Goal: Feedback & Contribution: Contribute content

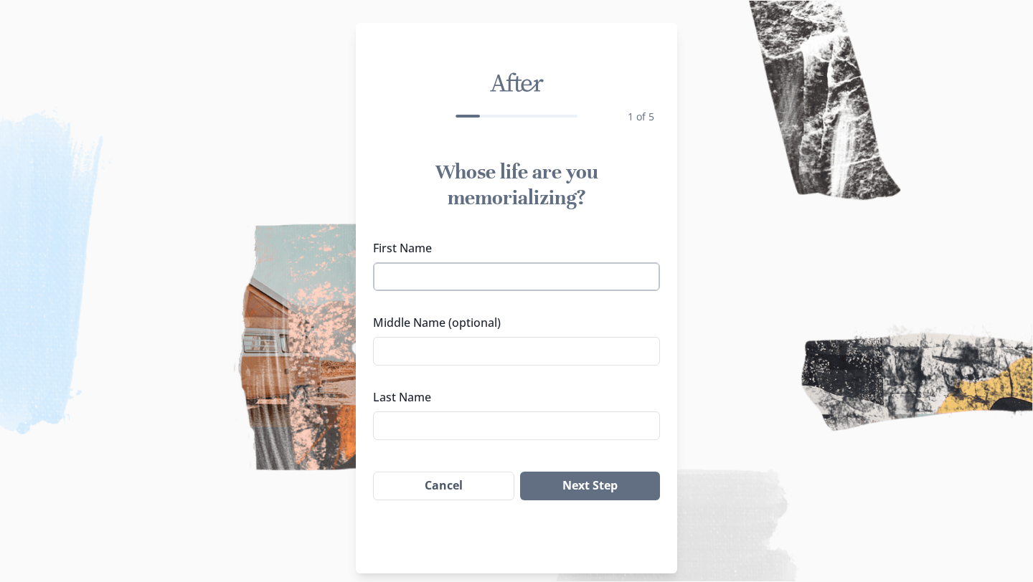
click at [536, 272] on input "First Name" at bounding box center [516, 276] width 287 height 29
type input "Julio"
click at [525, 412] on input "Last Name" at bounding box center [516, 426] width 287 height 29
type input "Soto Corali"
click at [576, 488] on button "Next Step" at bounding box center [590, 486] width 140 height 29
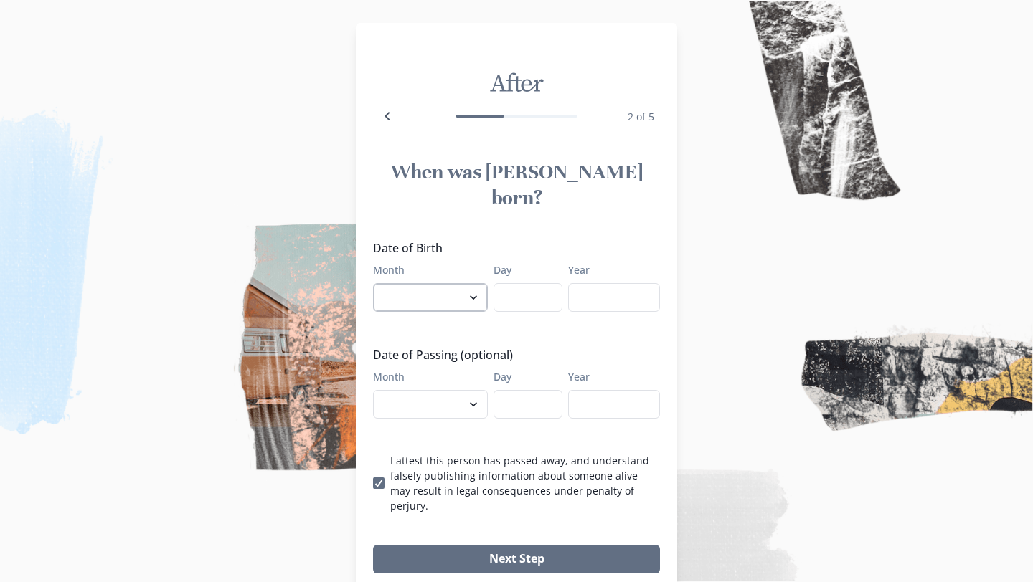
click at [428, 283] on select "January February March April May June July August September October November De…" at bounding box center [430, 297] width 115 height 29
select select "3"
click at [373, 283] on select "January February March April May June July August September October November De…" at bounding box center [430, 297] width 115 height 29
click at [524, 283] on input "Day" at bounding box center [527, 297] width 69 height 29
type input "7"
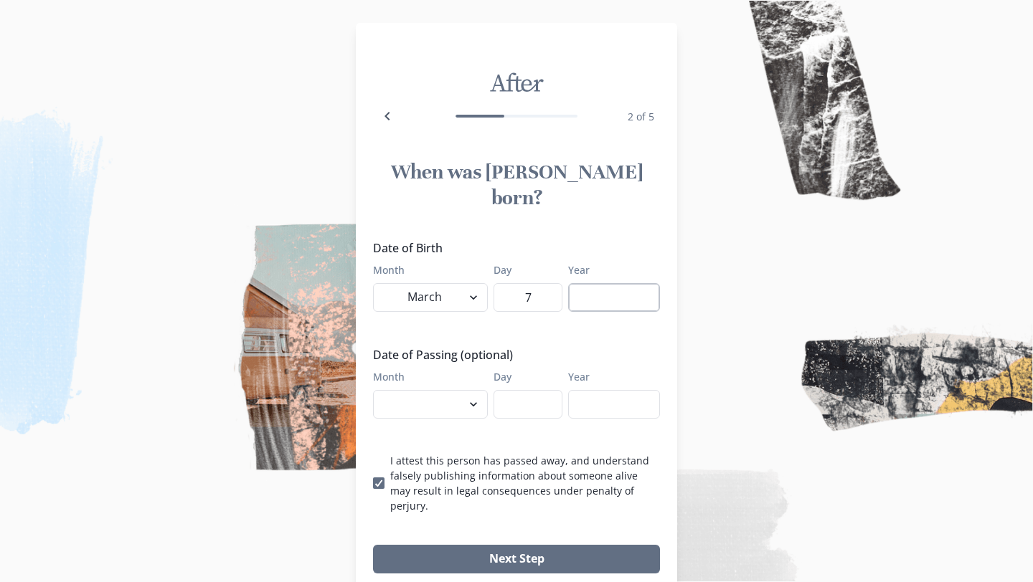
click at [590, 283] on input "Year" at bounding box center [614, 297] width 92 height 29
type input "1952"
click at [416, 390] on select "January February March April May June July August September October November De…" at bounding box center [430, 404] width 115 height 29
click at [459, 390] on select "January February March April May June July August September October November De…" at bounding box center [430, 404] width 115 height 29
click at [441, 390] on select "January February March April May June July August September October November De…" at bounding box center [430, 404] width 115 height 29
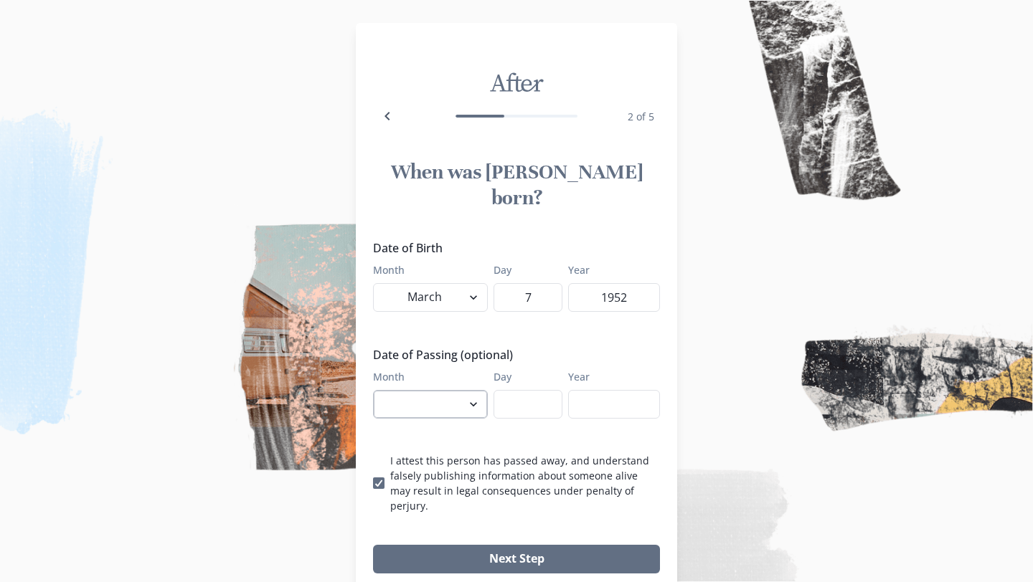
select select "9"
click at [373, 390] on select "January February March April May June July August September October November De…" at bounding box center [430, 404] width 115 height 29
click at [524, 390] on input "Day" at bounding box center [527, 404] width 69 height 29
type input "15"
click at [592, 369] on div "Year" at bounding box center [614, 393] width 92 height 49
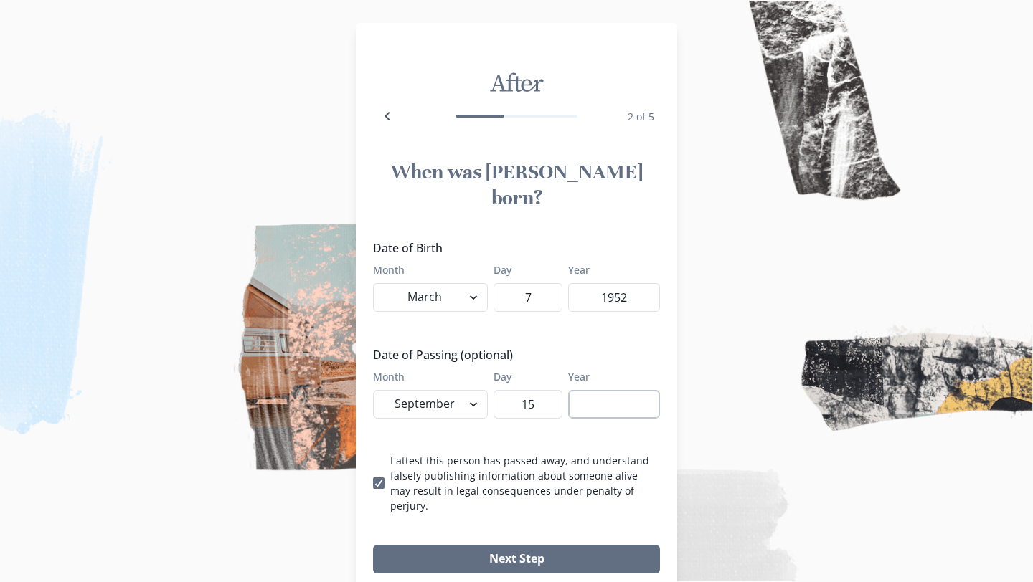
click at [594, 390] on input "Year" at bounding box center [614, 404] width 92 height 29
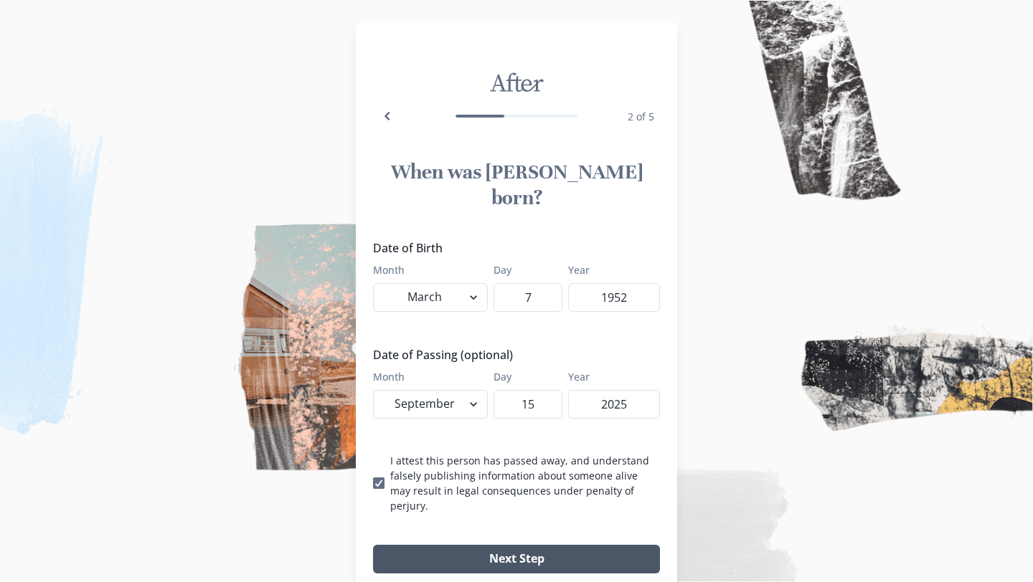
type input "2025"
click at [498, 545] on button "Next Step" at bounding box center [516, 559] width 287 height 29
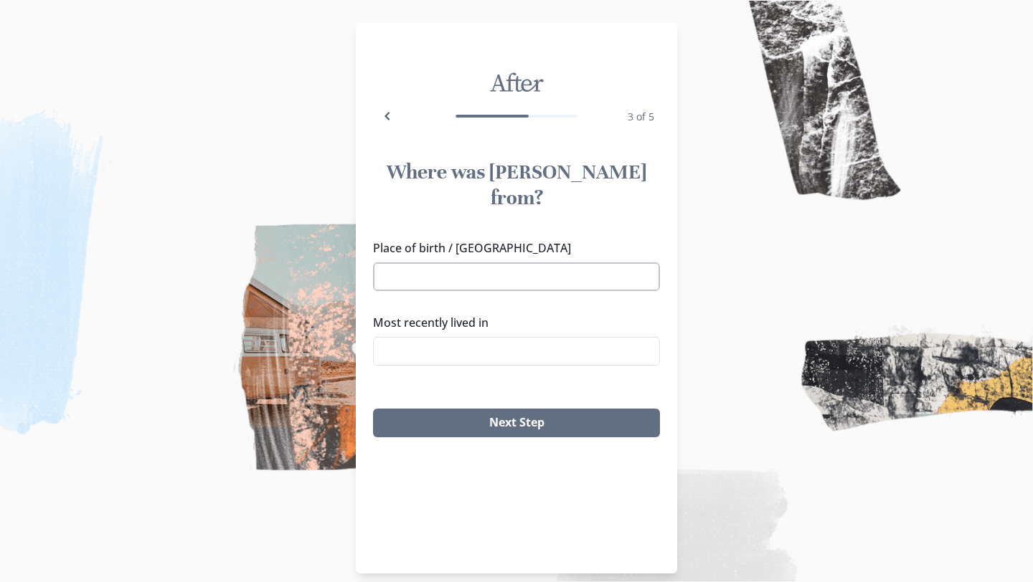
click at [519, 262] on input "Place of birth / Hometown" at bounding box center [516, 276] width 287 height 29
click at [469, 275] on li "Mayagüez, [US_STATE]" at bounding box center [516, 277] width 285 height 23
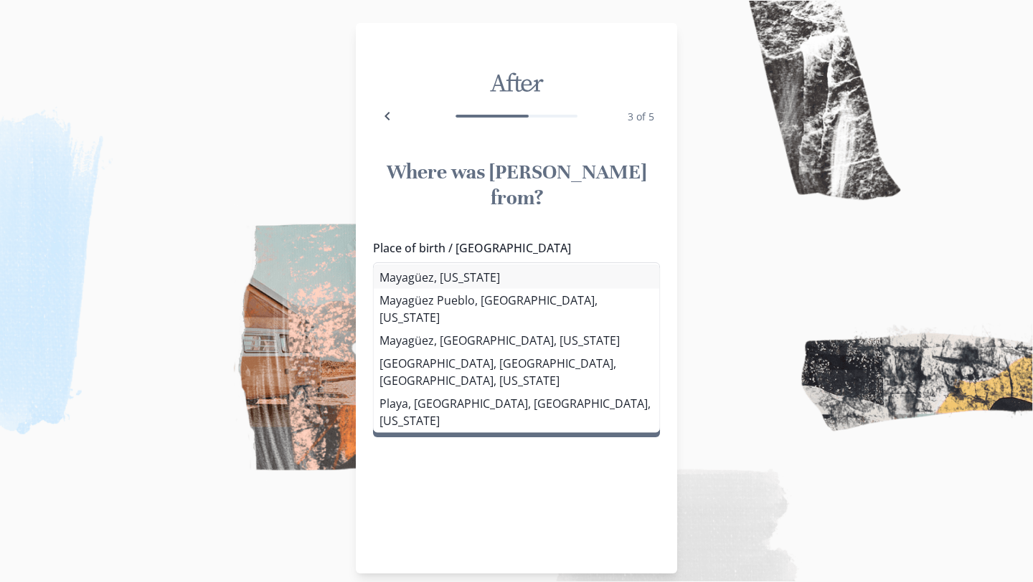
type input "Mayagüez, [US_STATE]"
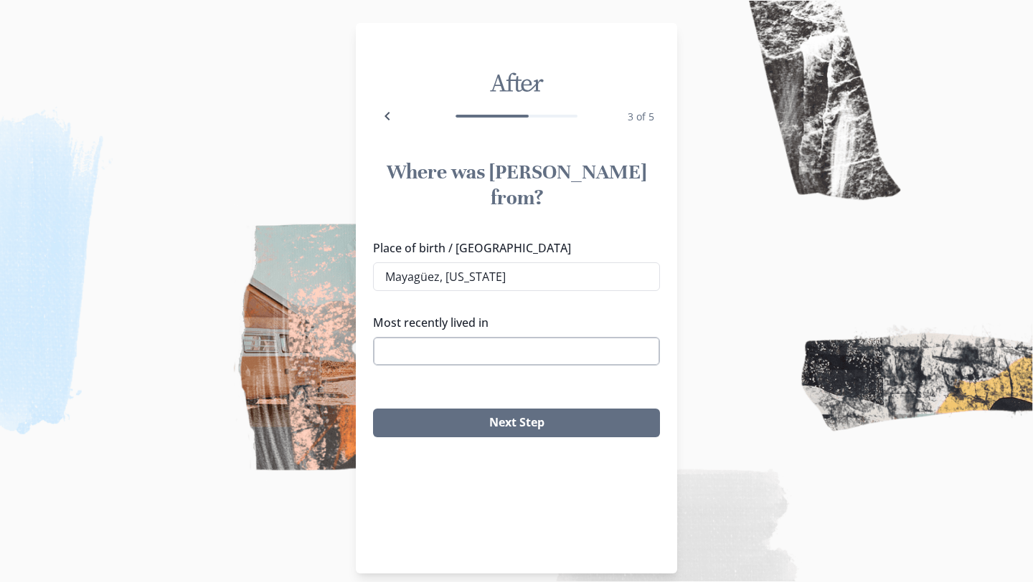
click at [473, 337] on input "Most recently lived in" at bounding box center [516, 351] width 287 height 29
click at [433, 358] on li "[GEOGRAPHIC_DATA], [GEOGRAPHIC_DATA]" at bounding box center [516, 351] width 278 height 22
type input "[GEOGRAPHIC_DATA], [GEOGRAPHIC_DATA]"
click at [526, 262] on input "Mayagüez, [US_STATE]" at bounding box center [516, 276] width 287 height 29
click at [514, 262] on input "Mayagüez, [US_STATE]" at bounding box center [516, 276] width 287 height 29
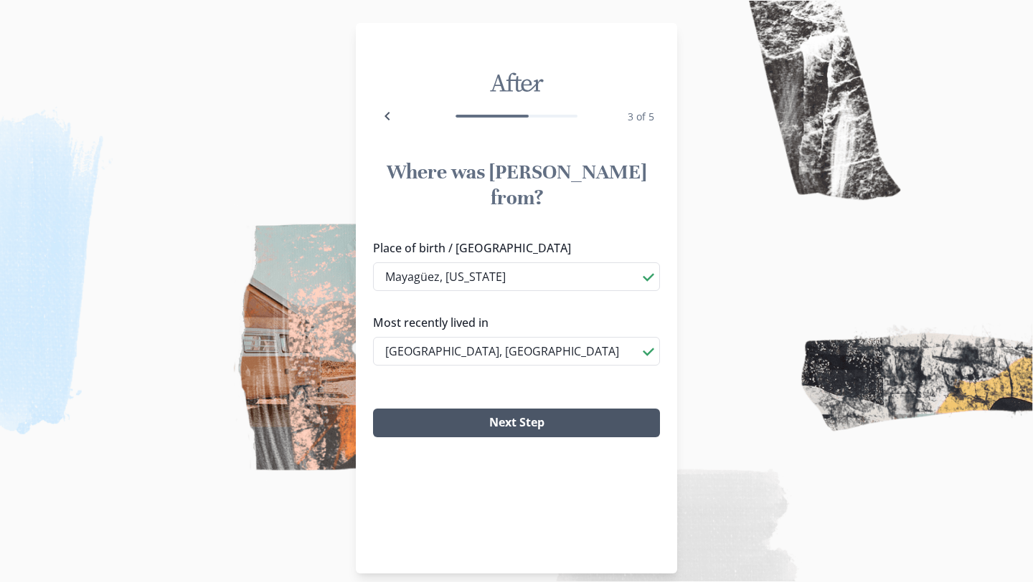
click at [483, 409] on button "Next Step" at bounding box center [516, 423] width 287 height 29
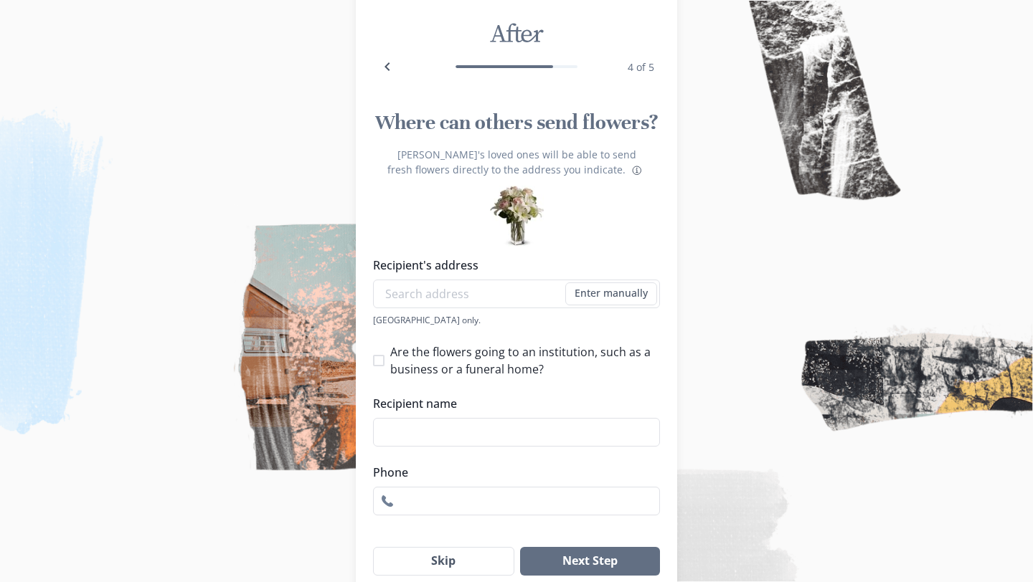
scroll to position [53, 0]
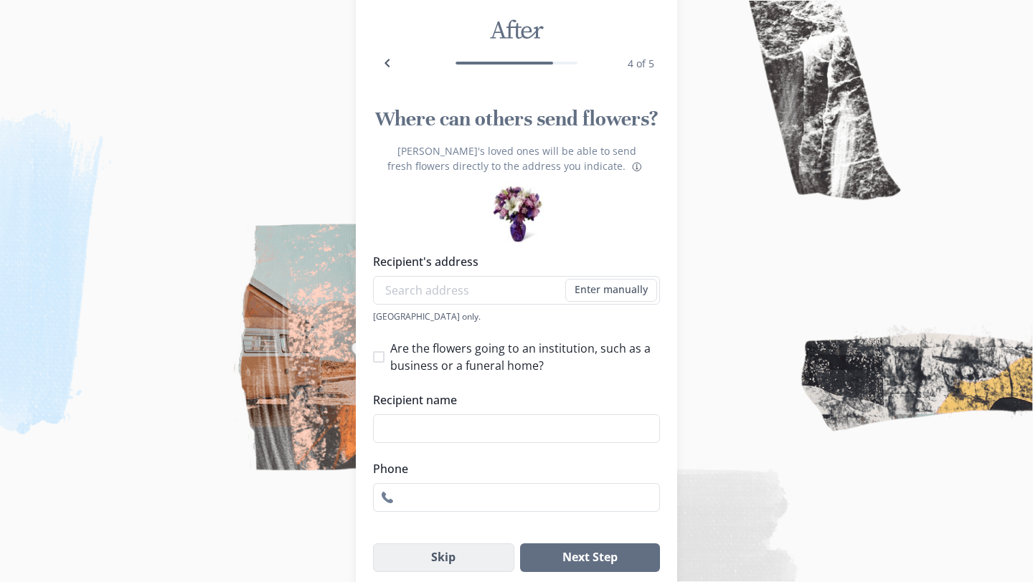
click at [465, 556] on button "Skip" at bounding box center [443, 558] width 141 height 29
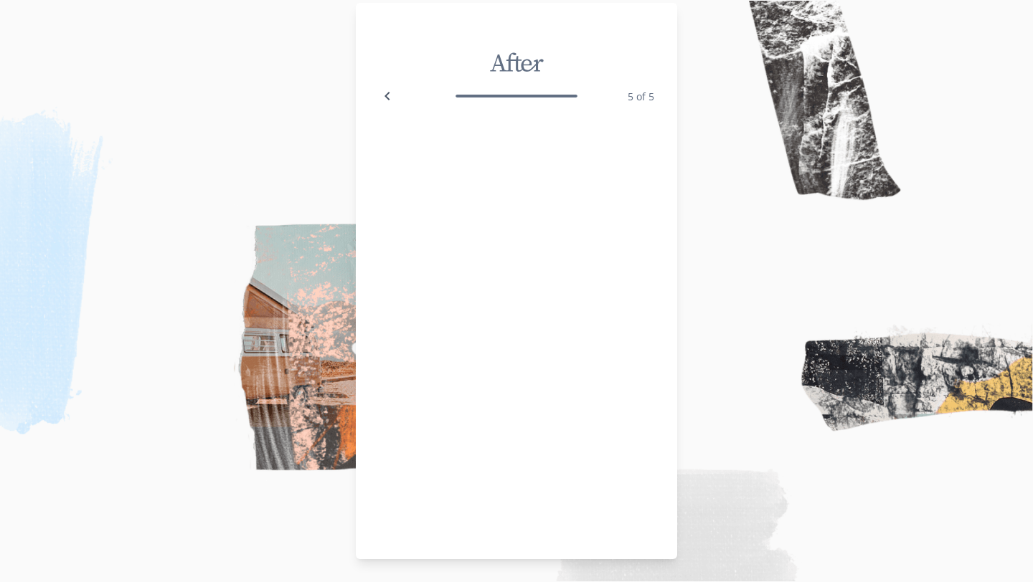
scroll to position [14, 0]
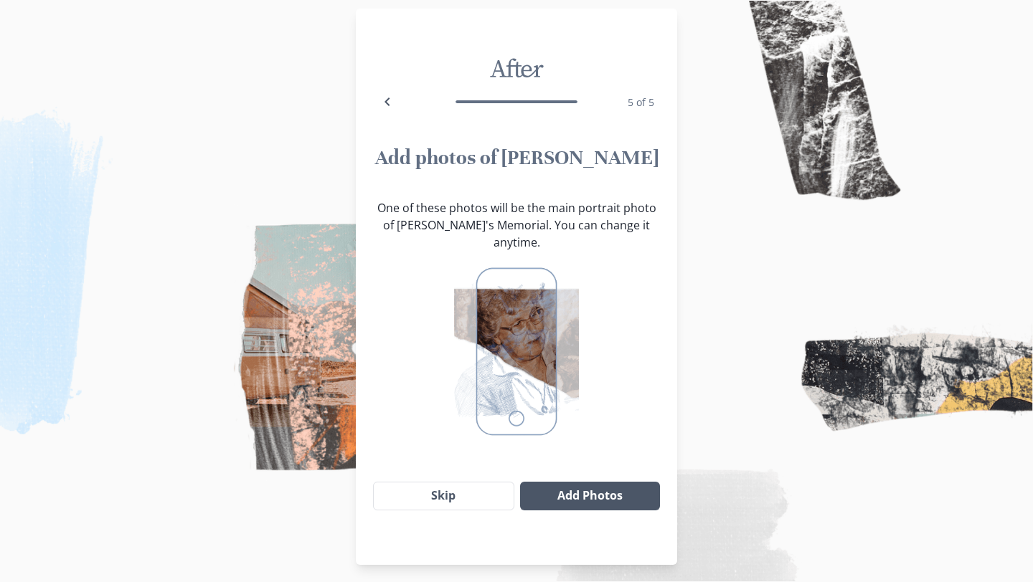
click at [558, 482] on button "Add Photos" at bounding box center [590, 496] width 140 height 29
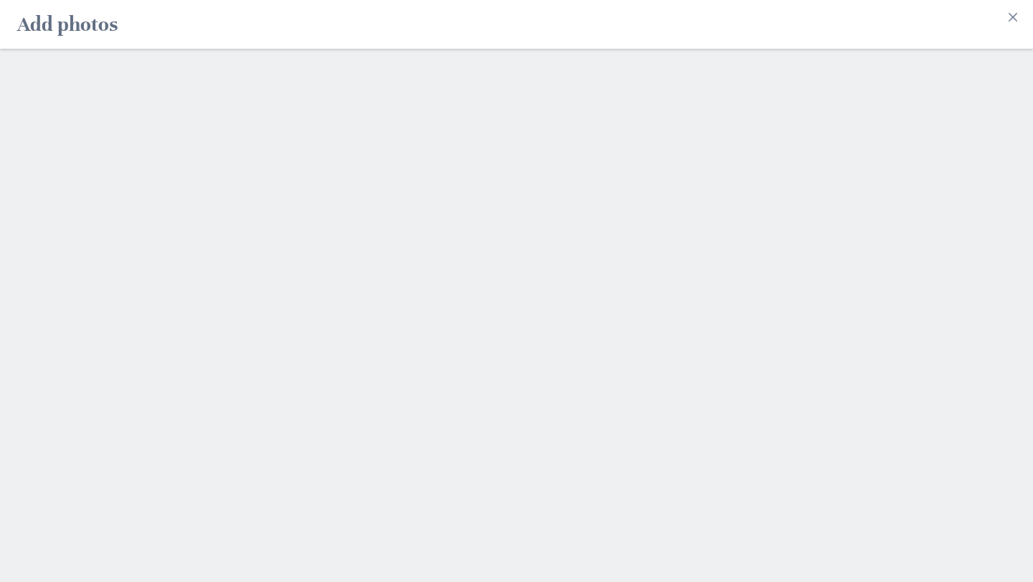
scroll to position [0, 0]
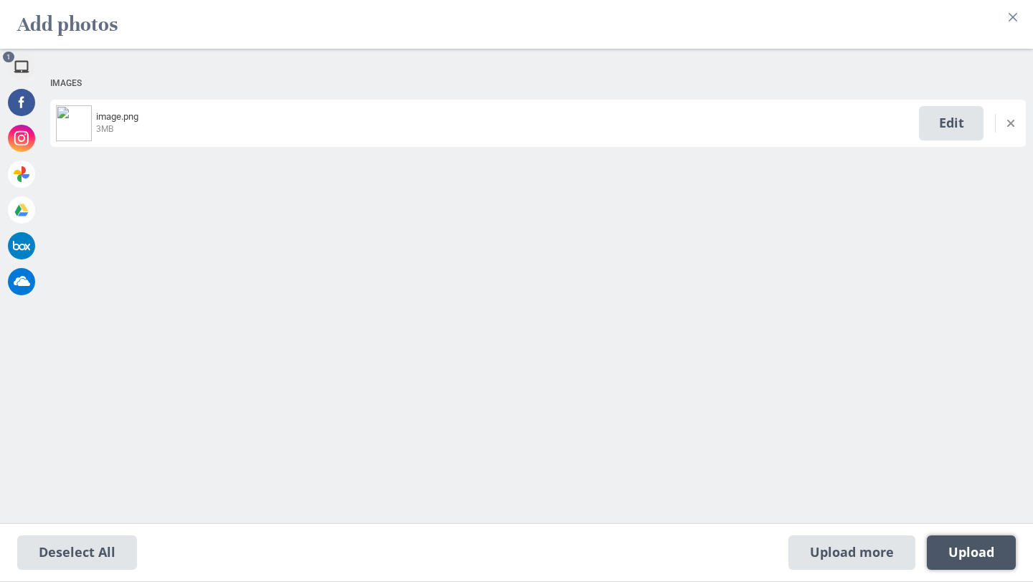
click at [980, 557] on span "Upload 1" at bounding box center [971, 553] width 46 height 16
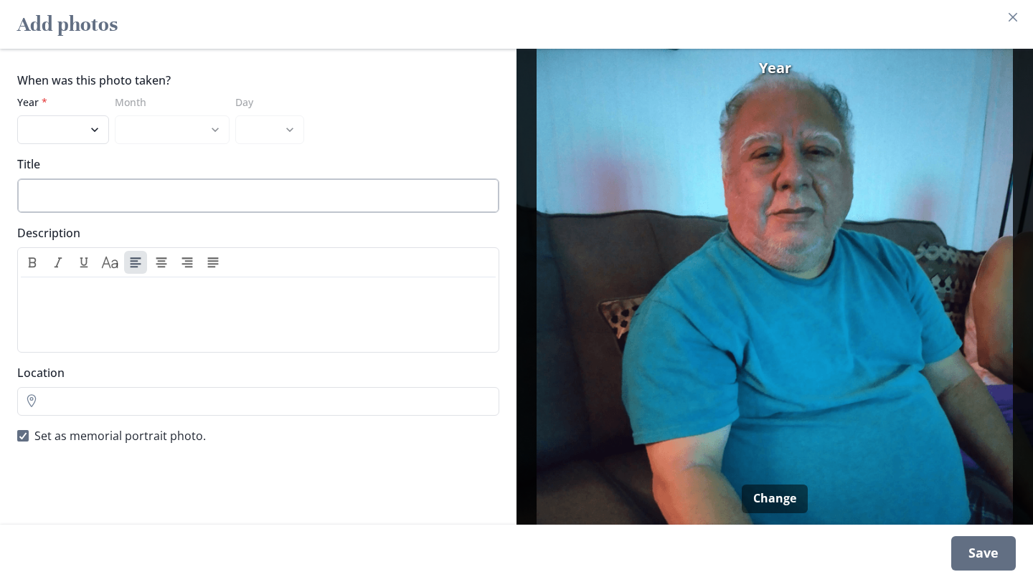
click at [262, 200] on input "Title" at bounding box center [258, 196] width 482 height 34
click at [254, 396] on input "Location" at bounding box center [258, 401] width 482 height 29
click at [978, 542] on div "Save" at bounding box center [983, 553] width 65 height 34
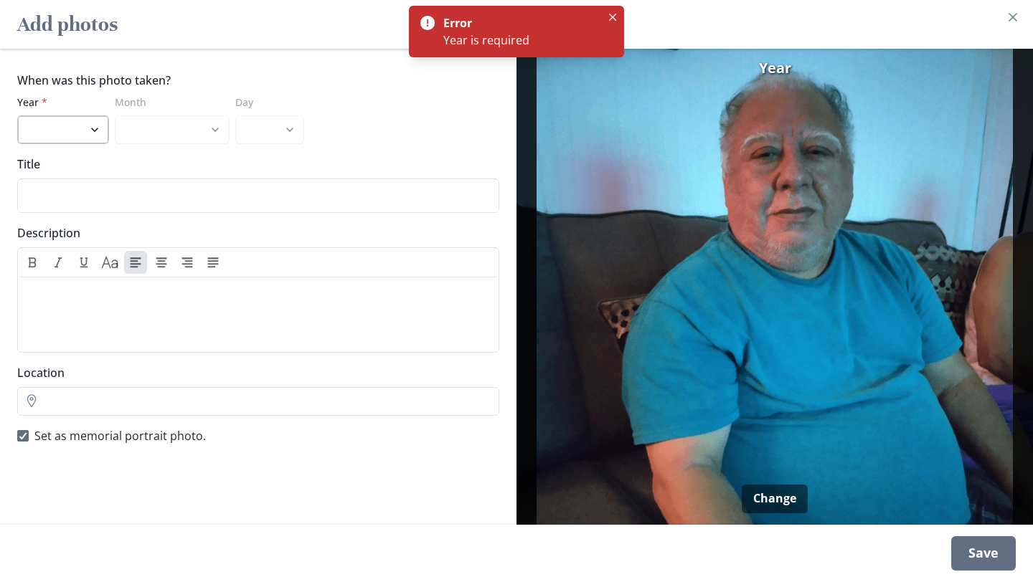
click at [72, 129] on select "2025 2024 2023 2022 2021 2020 2019 2018 2017 2016 2015 2014 2013 2012 2011 2010…" at bounding box center [63, 129] width 92 height 29
select select "2025"
click at [17, 115] on select "2025 2024 2023 2022 2021 2020 2019 2018 2017 2016 2015 2014 2013 2012 2011 2010…" at bounding box center [63, 129] width 92 height 29
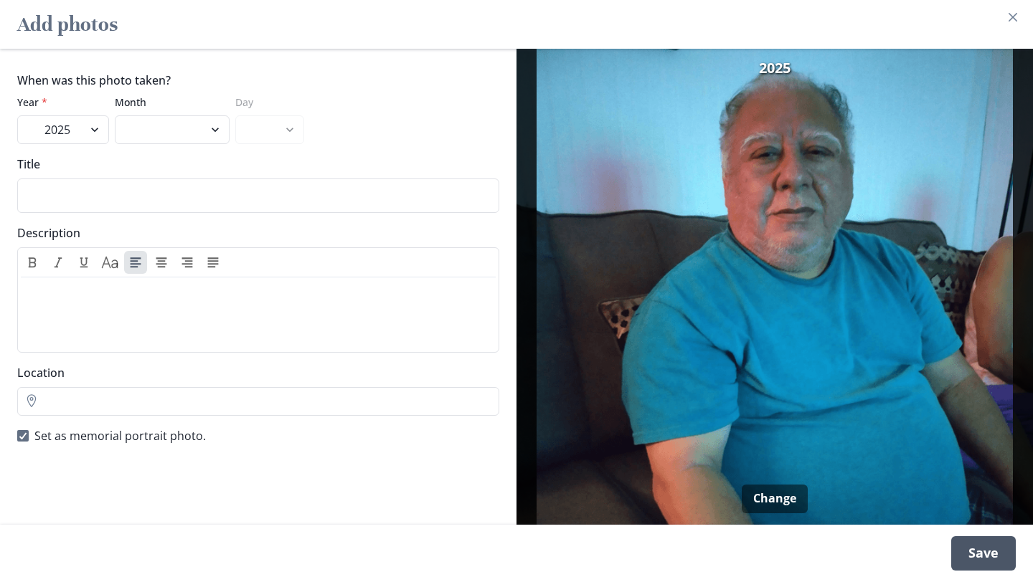
click at [965, 551] on div "Save" at bounding box center [983, 553] width 65 height 34
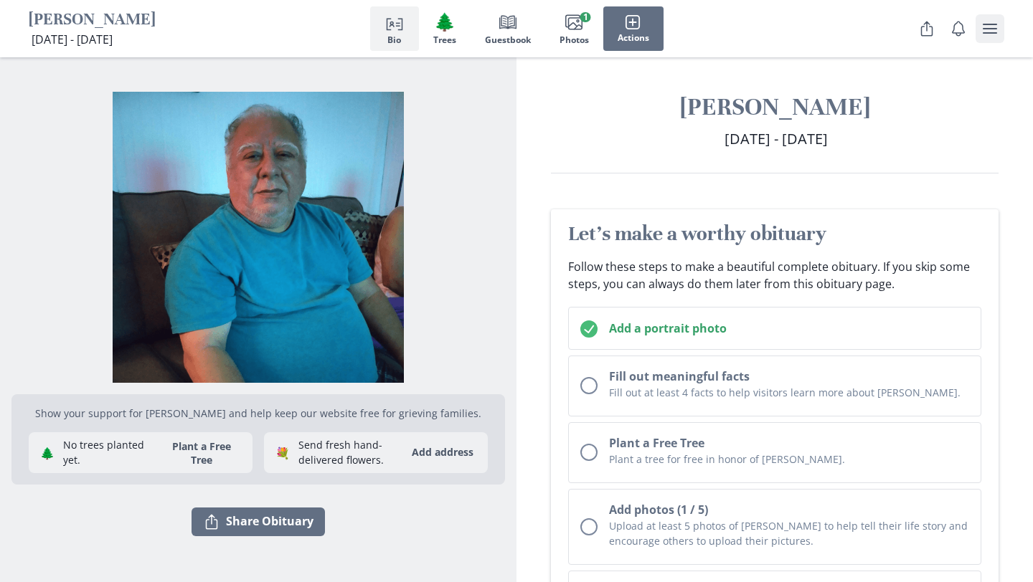
click at [999, 26] on button "user menu" at bounding box center [989, 28] width 29 height 29
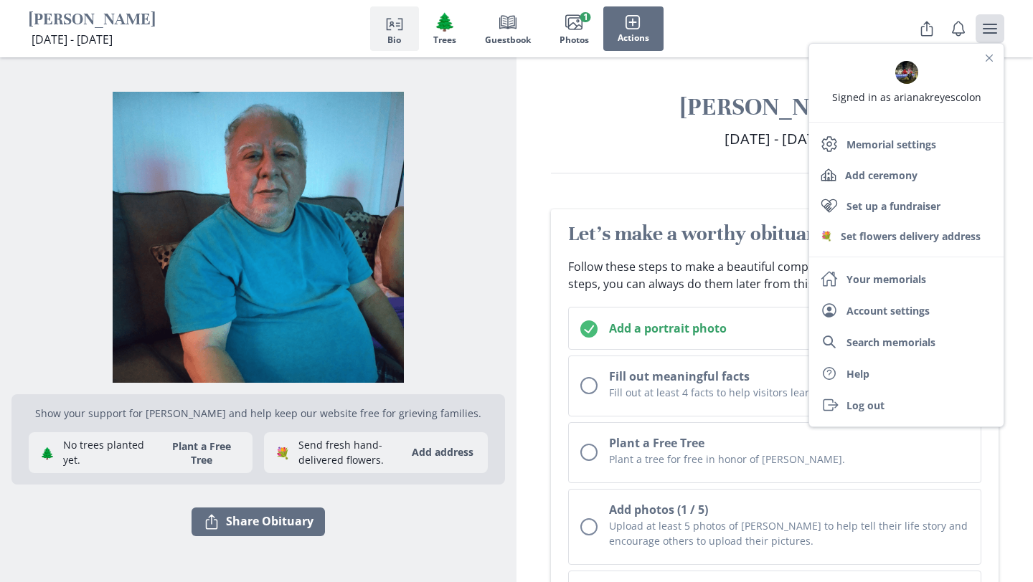
click at [681, 109] on h1 "[PERSON_NAME]" at bounding box center [775, 107] width 448 height 31
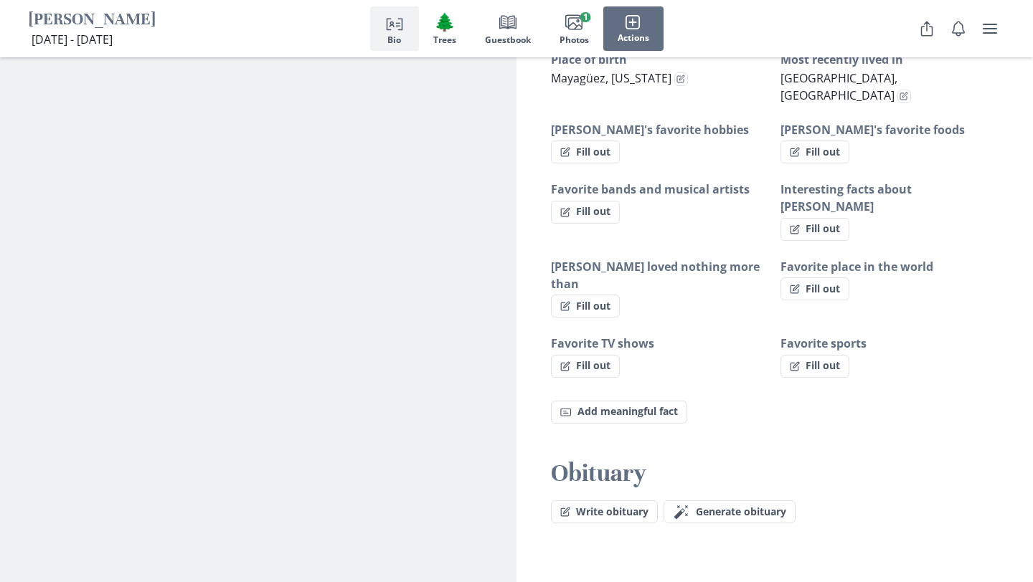
scroll to position [955, 0]
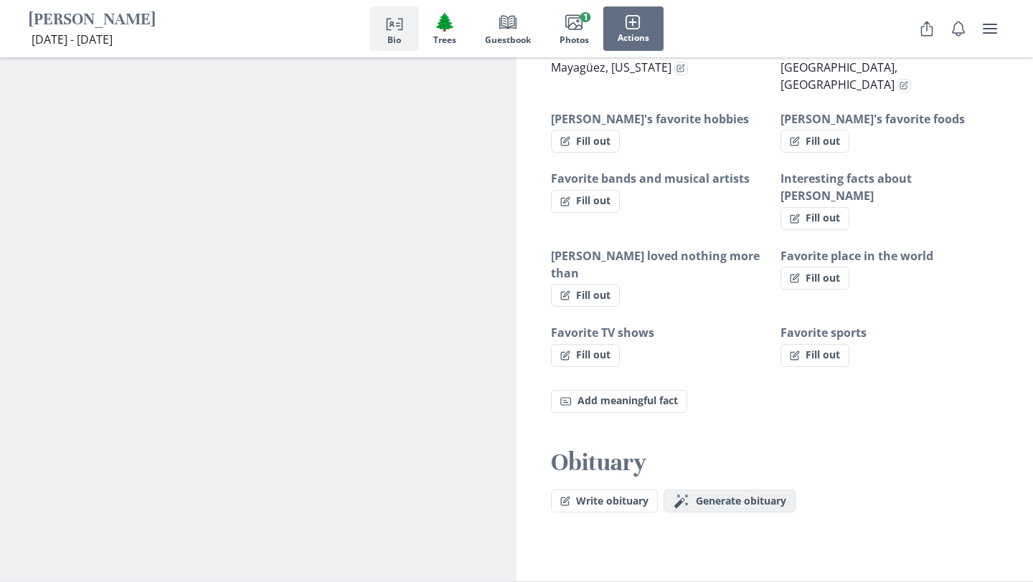
click at [701, 496] on span "Generate obituary" at bounding box center [741, 502] width 90 height 12
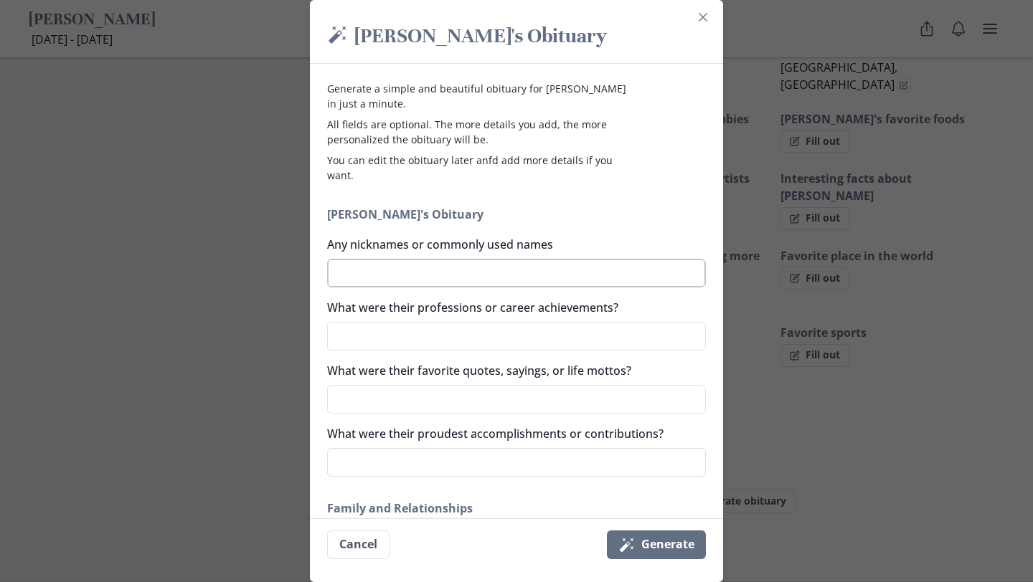
click at [507, 267] on textarea "Any nicknames or commonly used names" at bounding box center [516, 273] width 379 height 29
type textarea "C"
type textarea "x"
type textarea "Ca"
type textarea "x"
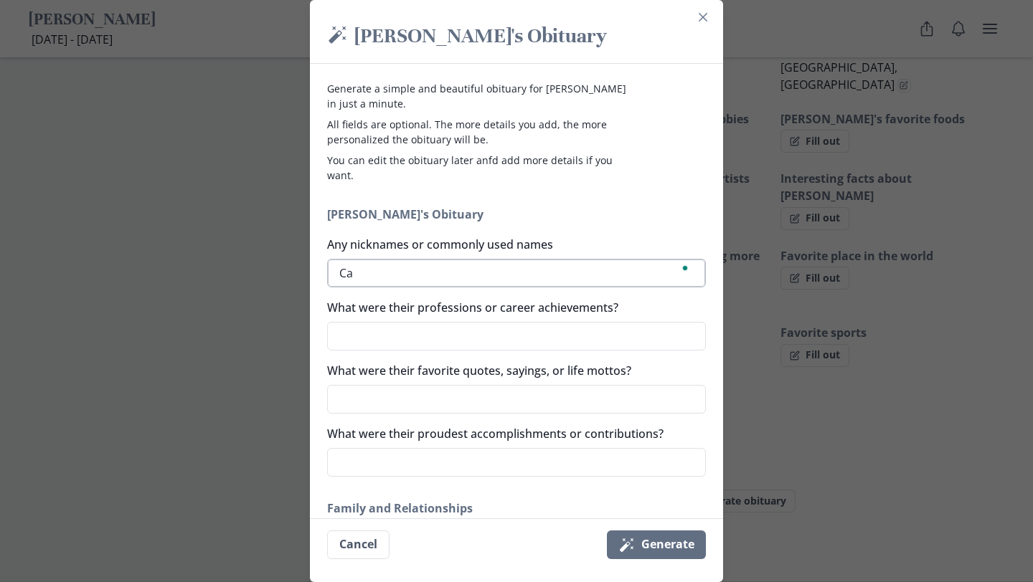
type textarea "Cac"
type textarea "x"
type textarea "Caco"
type textarea "x"
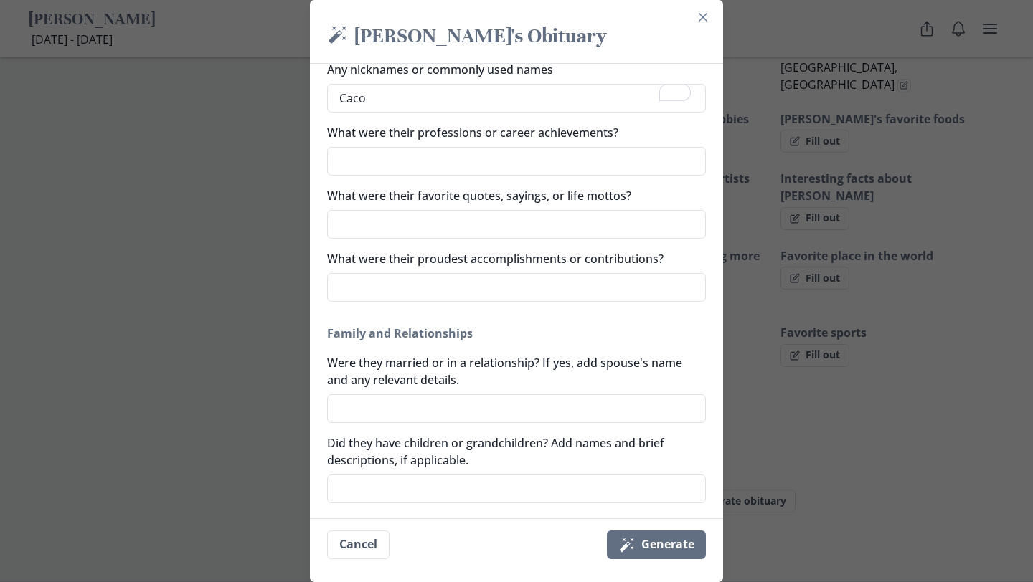
scroll to position [176, 0]
type textarea "Caco"
type textarea "x"
click at [478, 410] on textarea "Were they married or in a relationship? If yes, add spouse's name and any relev…" at bounding box center [516, 408] width 379 height 29
type textarea "G"
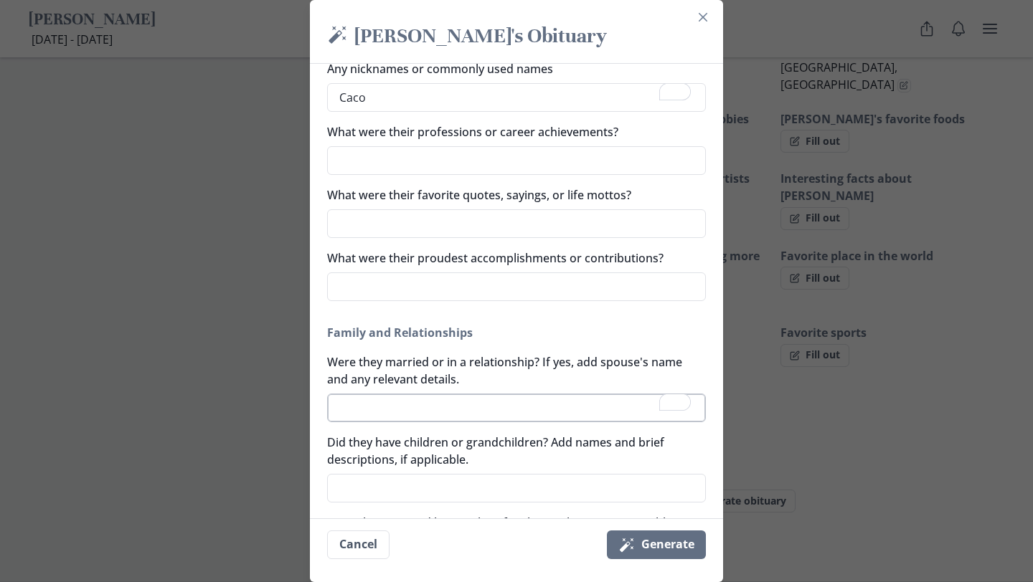
type textarea "x"
type textarea "Gl"
type textarea "x"
type textarea "Gld"
type textarea "x"
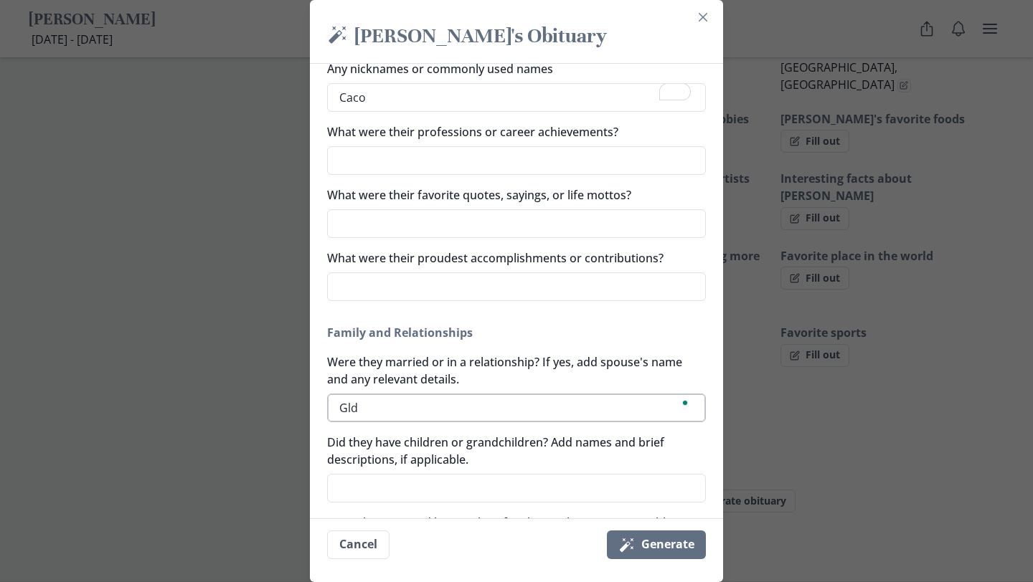
scroll to position [0, 0]
type textarea "Gl"
type textarea "x"
type textarea "Gla"
type textarea "x"
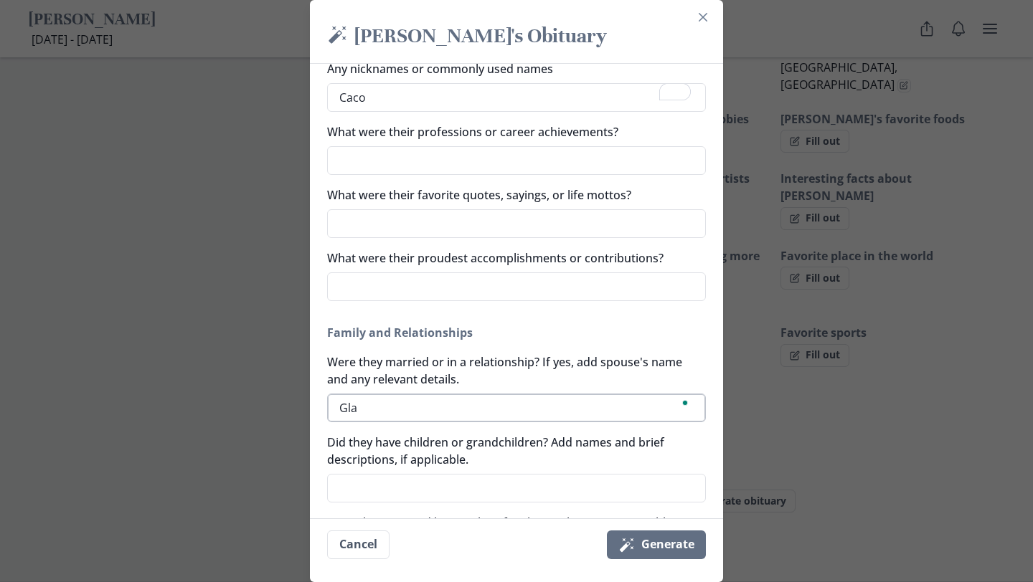
type textarea "Glad"
type textarea "x"
type textarea "Glady"
type textarea "x"
type textarea "Gladys"
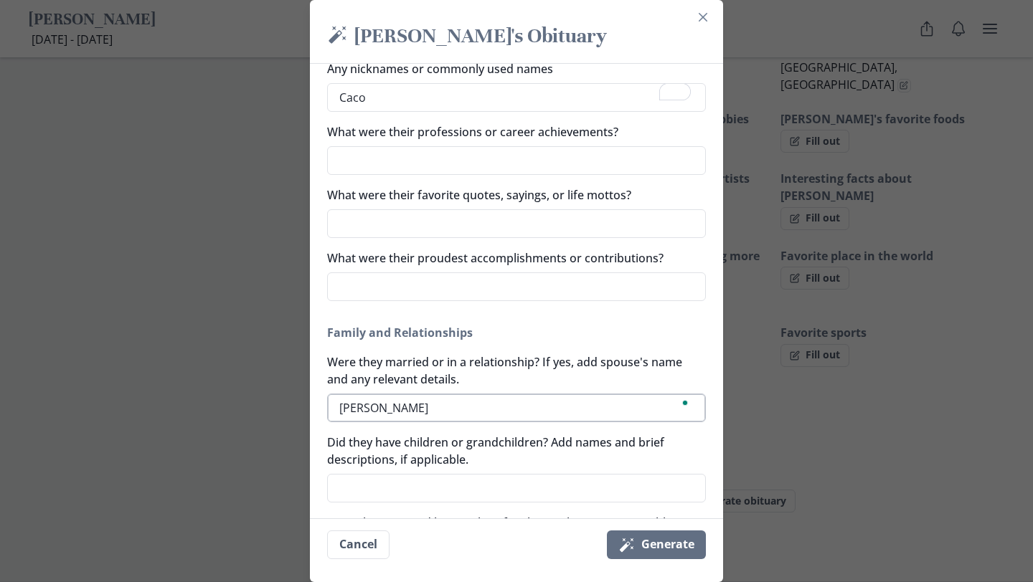
type textarea "x"
type textarea "Gladys-"
type textarea "x"
type textarea "Gladys"
type textarea "x"
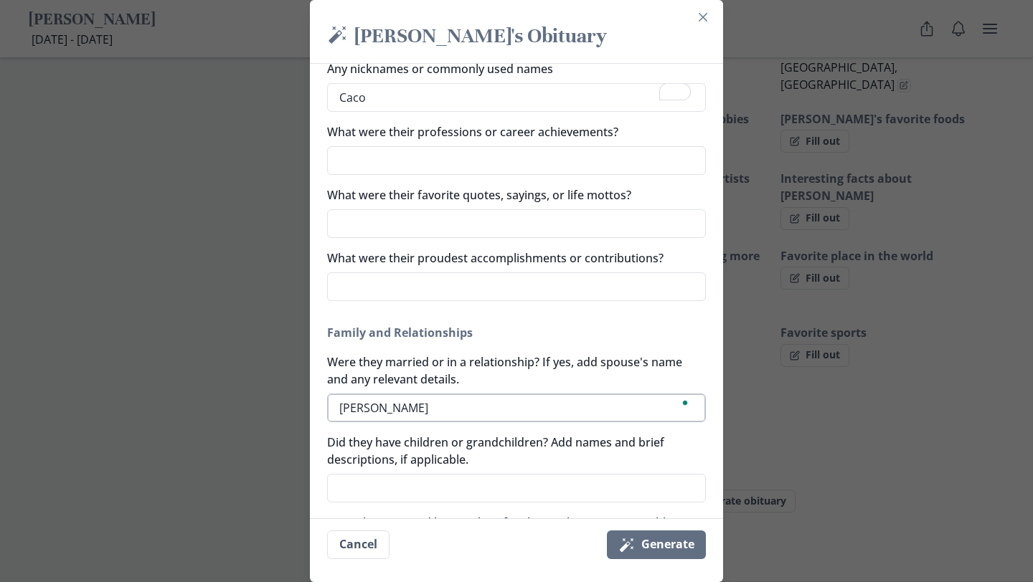
type textarea "Gladys"
type textarea "x"
type textarea "Gladys -"
type textarea "x"
type textarea "Gladys -"
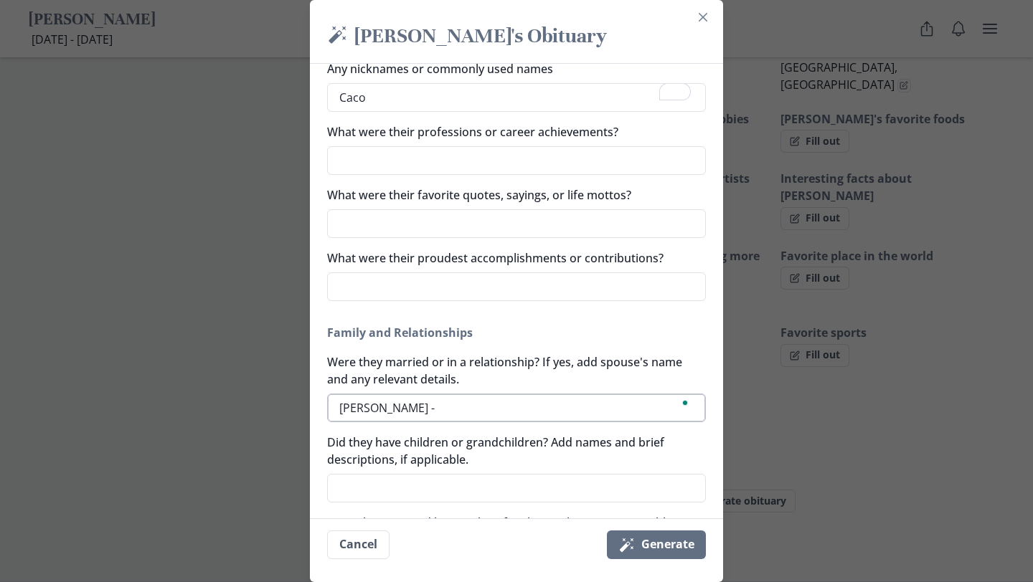
type textarea "x"
type textarea "Gladys -"
type textarea "x"
type textarea "Gladys"
type textarea "x"
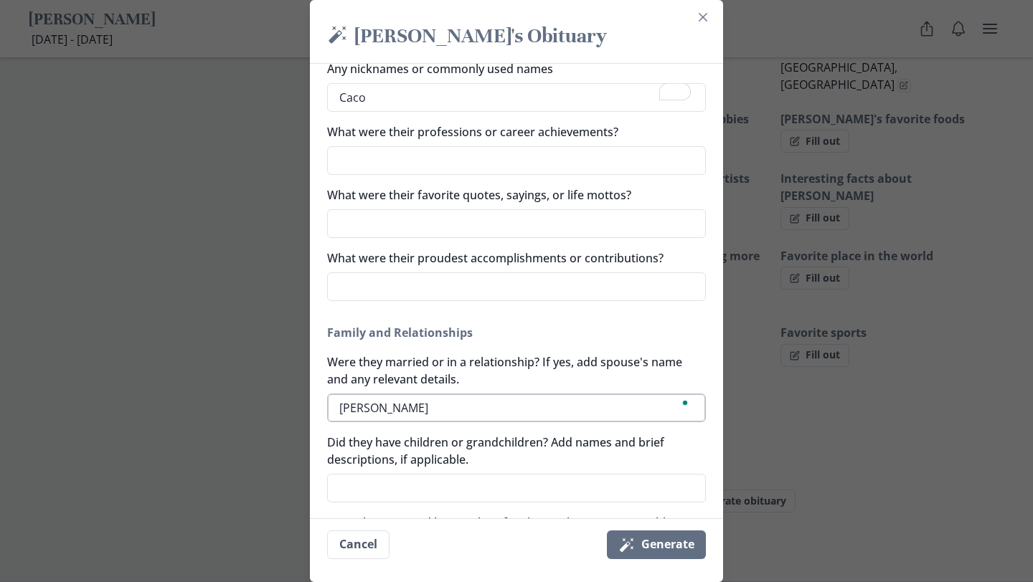
type textarea "Gladys R"
type textarea "x"
type textarea "Gladys Ri"
type textarea "x"
type textarea "Gladys Riv"
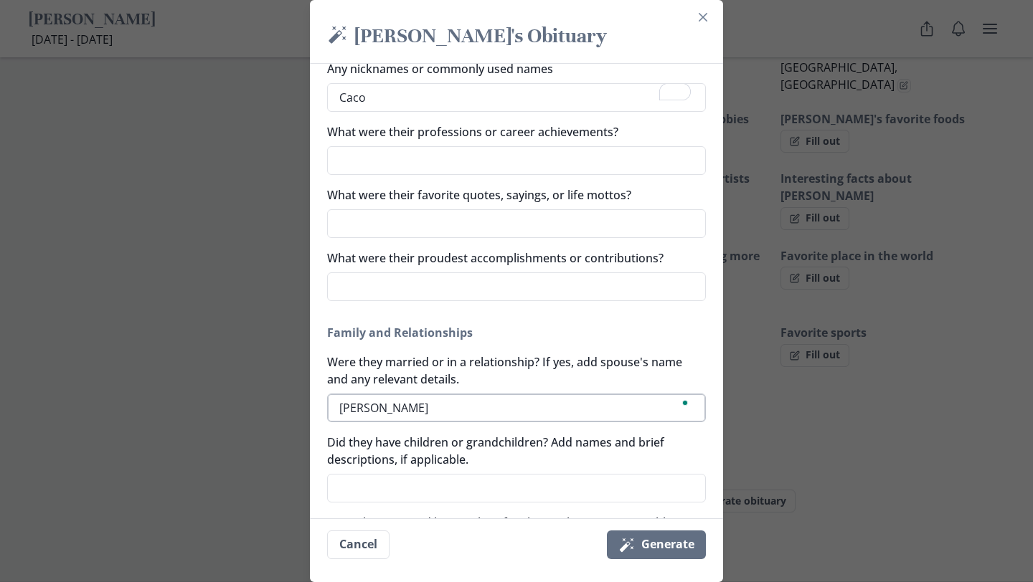
type textarea "x"
type textarea "Gladys Rive"
type textarea "x"
type textarea "Gladys River"
type textarea "x"
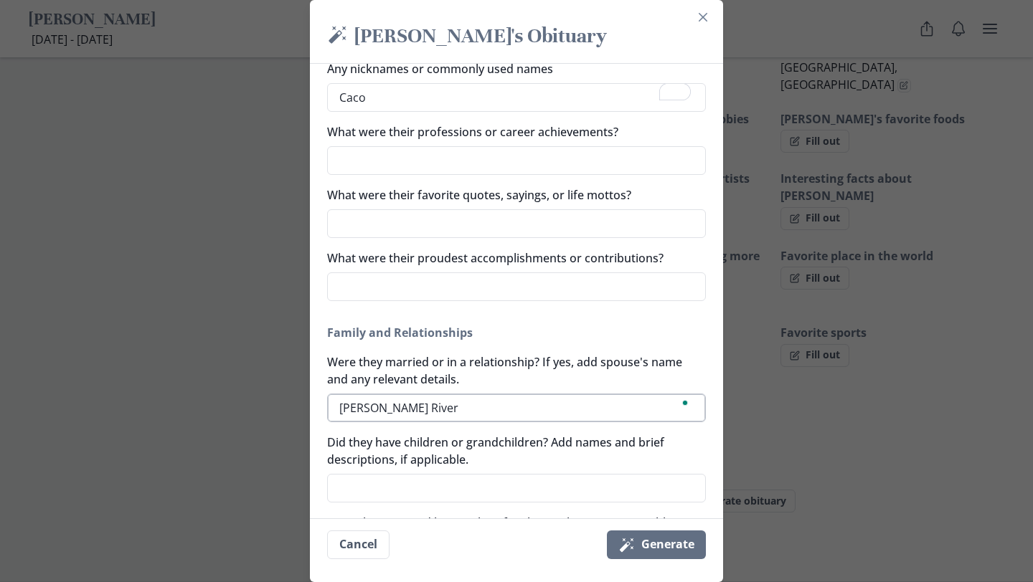
type textarea "Gladys Rivera"
type textarea "x"
type textarea "Gladys Rivera"
type textarea "x"
click at [432, 490] on textarea "Did they have children or grandchildren? Add names and brief descriptions, if a…" at bounding box center [516, 488] width 379 height 29
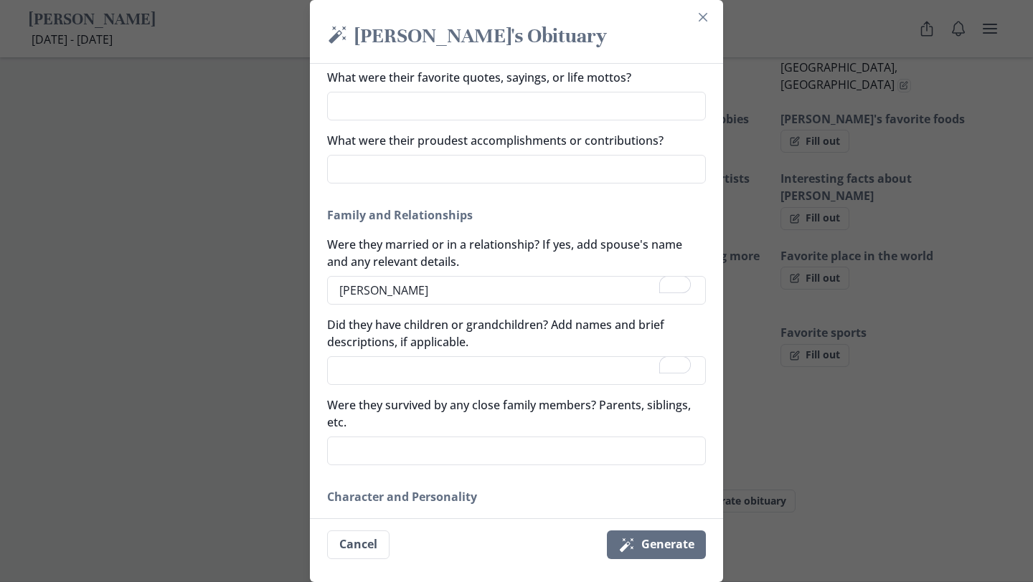
scroll to position [307, 0]
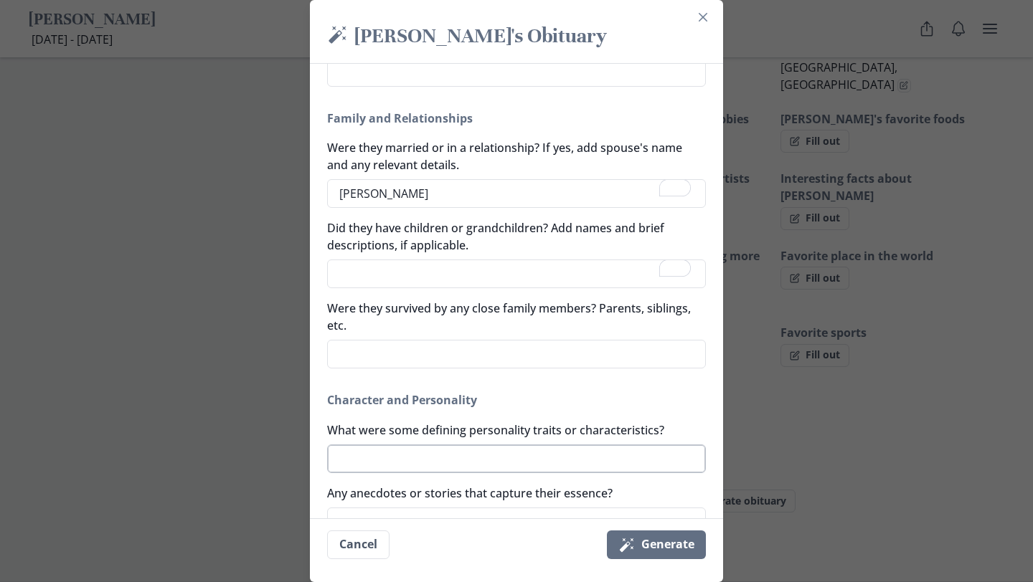
click at [463, 459] on textarea "What were some defining personality traits or characteristics?" at bounding box center [516, 459] width 379 height 29
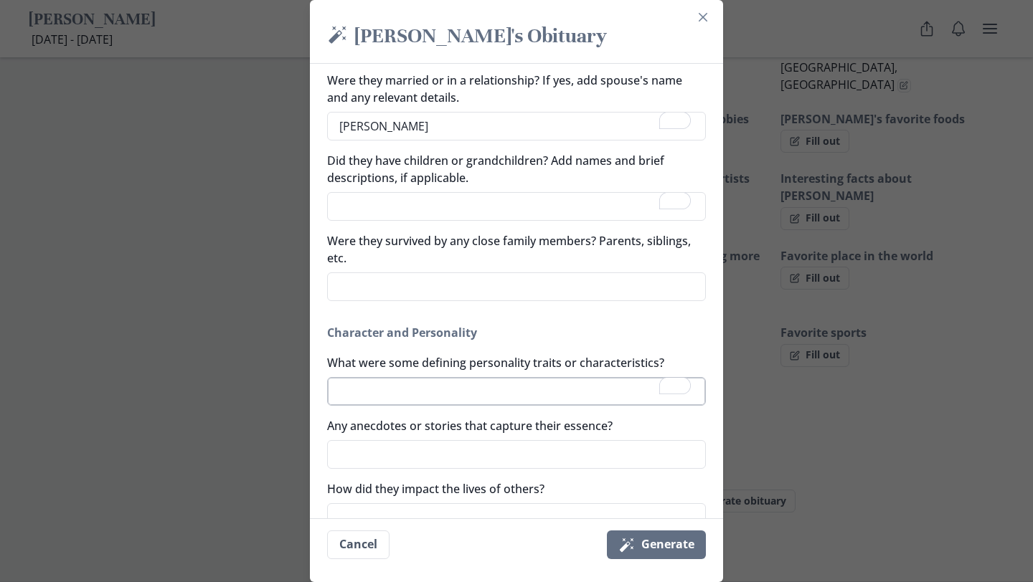
type textarea "F"
type textarea "x"
type textarea "Fu"
type textarea "x"
type textarea "Fun"
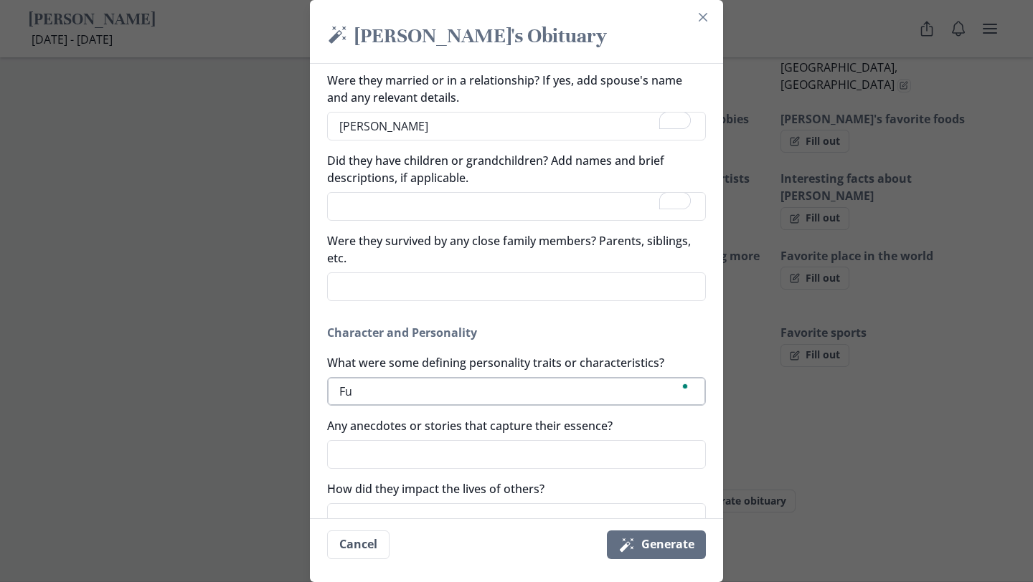
type textarea "x"
type textarea "Funn"
type textarea "x"
type textarea "Funny"
type textarea "x"
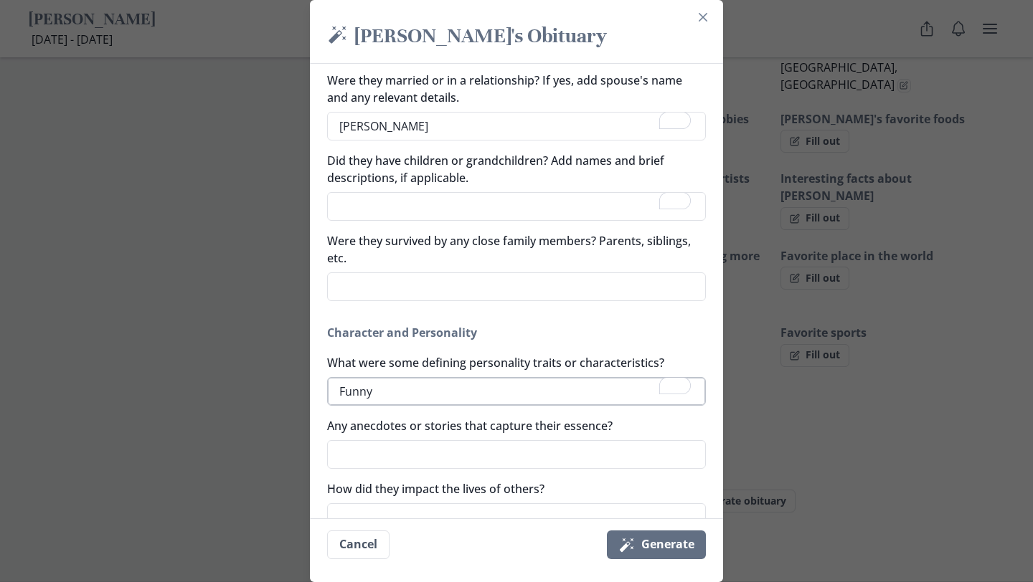
type textarea "Funny,"
type textarea "x"
type textarea "Funny,"
type textarea "x"
type textarea "Funny, s"
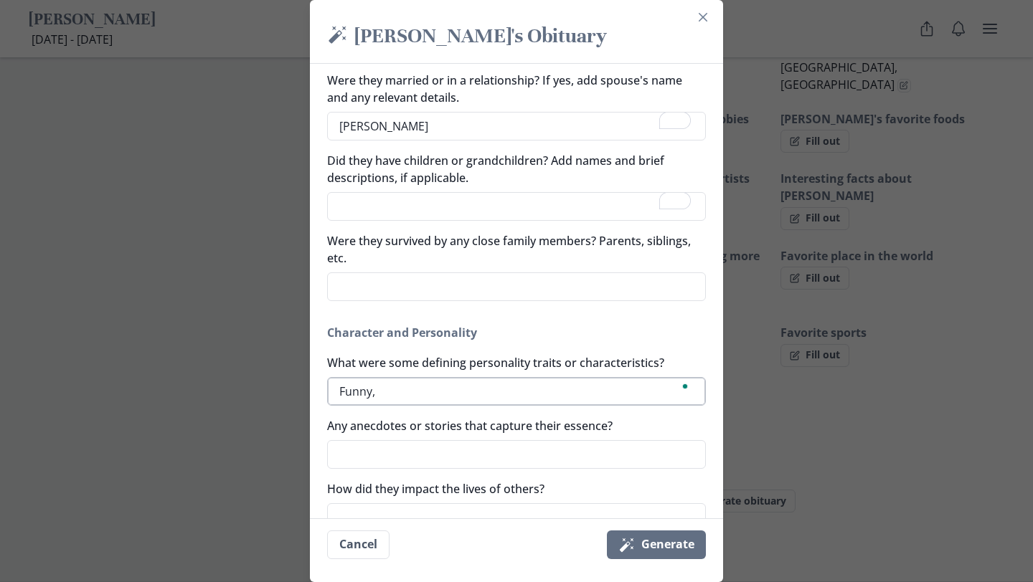
type textarea "x"
type textarea "Funny, sw"
type textarea "x"
type textarea "Funny, swe"
type textarea "x"
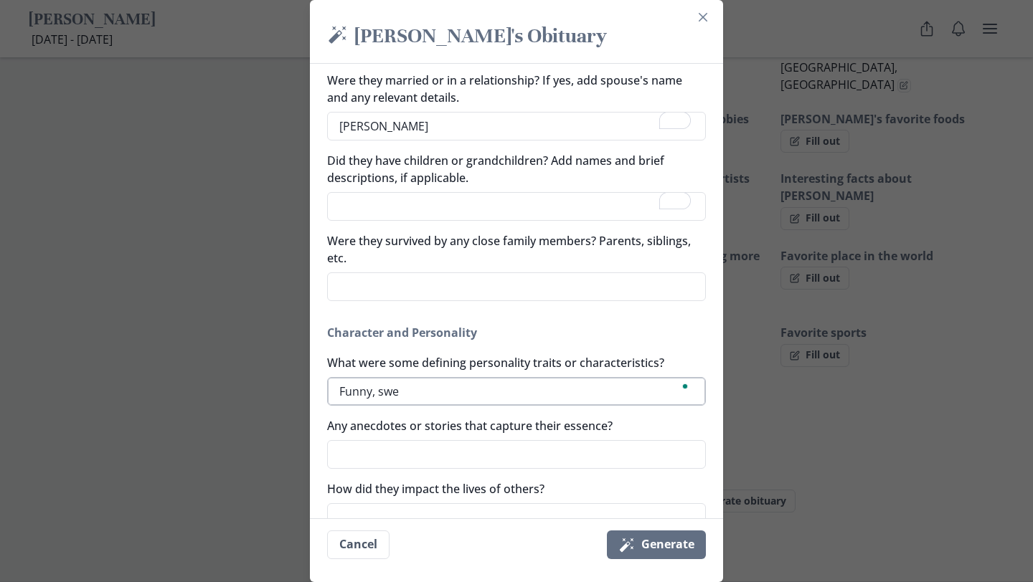
type textarea "Funny, swee"
type textarea "x"
type textarea "Funny, sweee"
type textarea "x"
type textarea "Funny, swee"
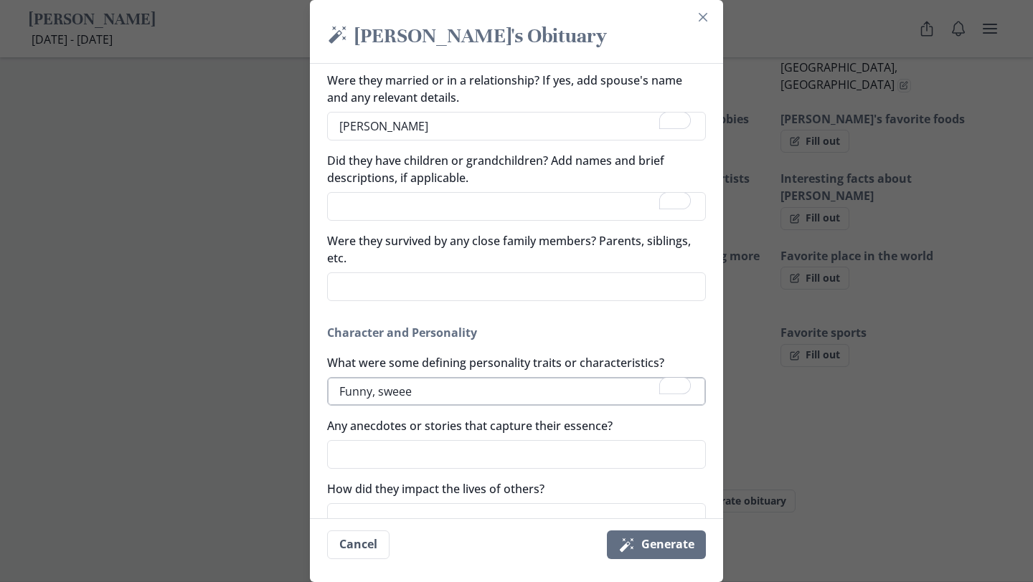
type textarea "x"
type textarea "Funny, sweet"
type textarea "x"
type textarea "Funny, sweet,"
type textarea "x"
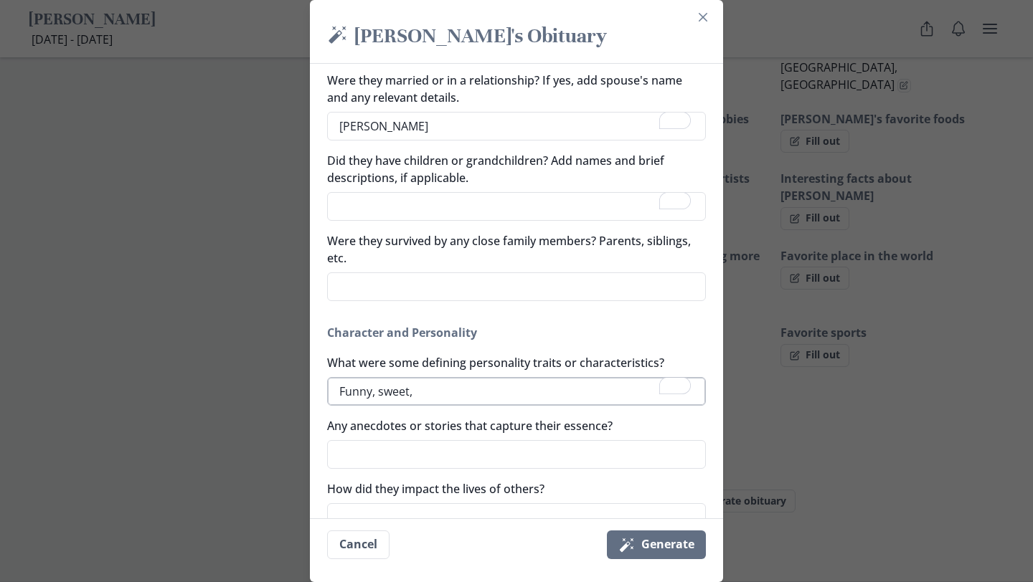
type textarea "Funny, sweet,"
type textarea "x"
type textarea "Funny, sweet, h"
type textarea "x"
type textarea "Funny, sweet, he"
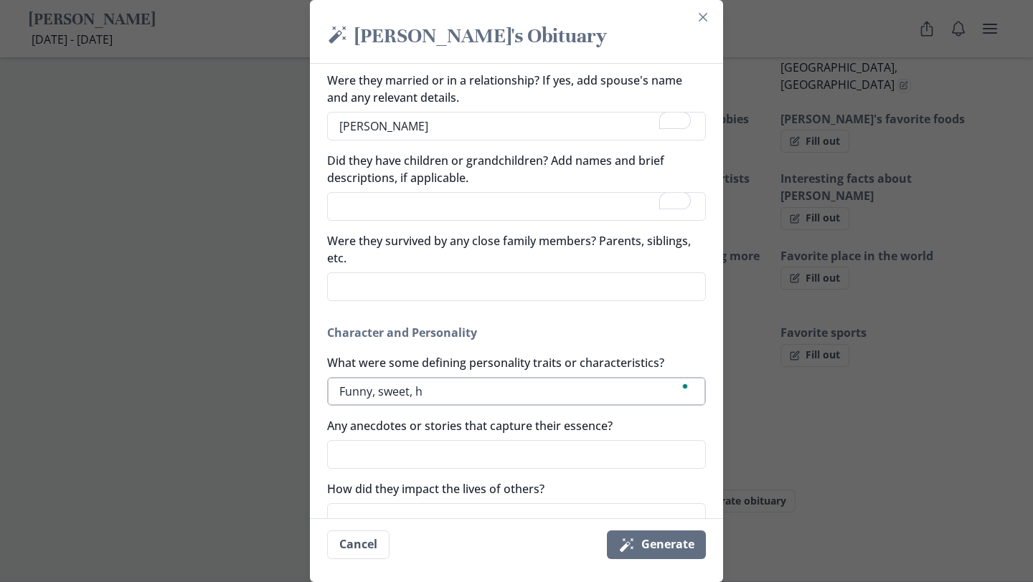
type textarea "x"
type textarea "Funny, sweet, hel"
type textarea "x"
type textarea "Funny, sweet, help"
type textarea "x"
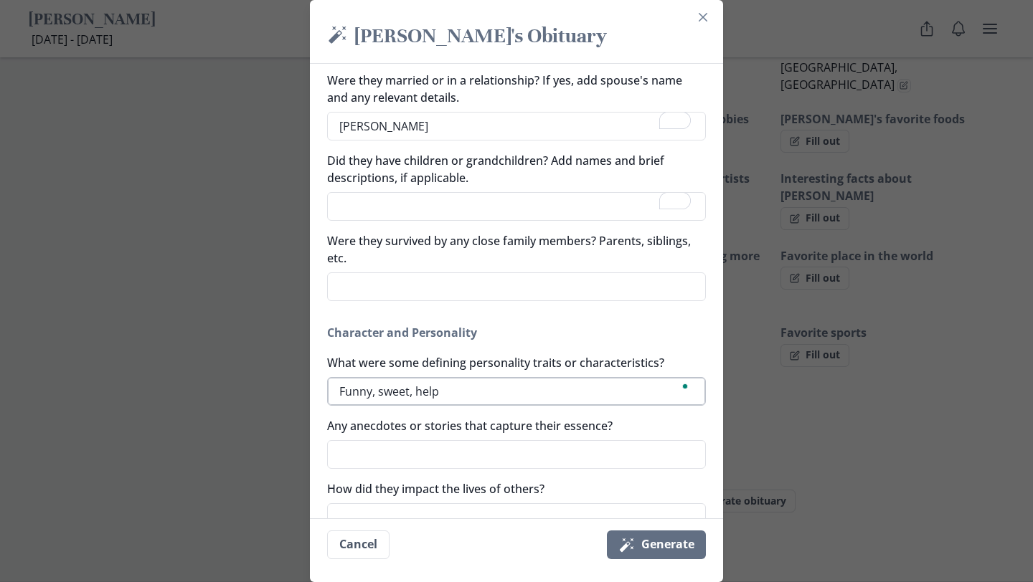
type textarea "Funny, sweet, helpf"
type textarea "x"
type textarea "Funny, sweet, helpfu"
type textarea "x"
type textarea "Funny, sweet, helpful"
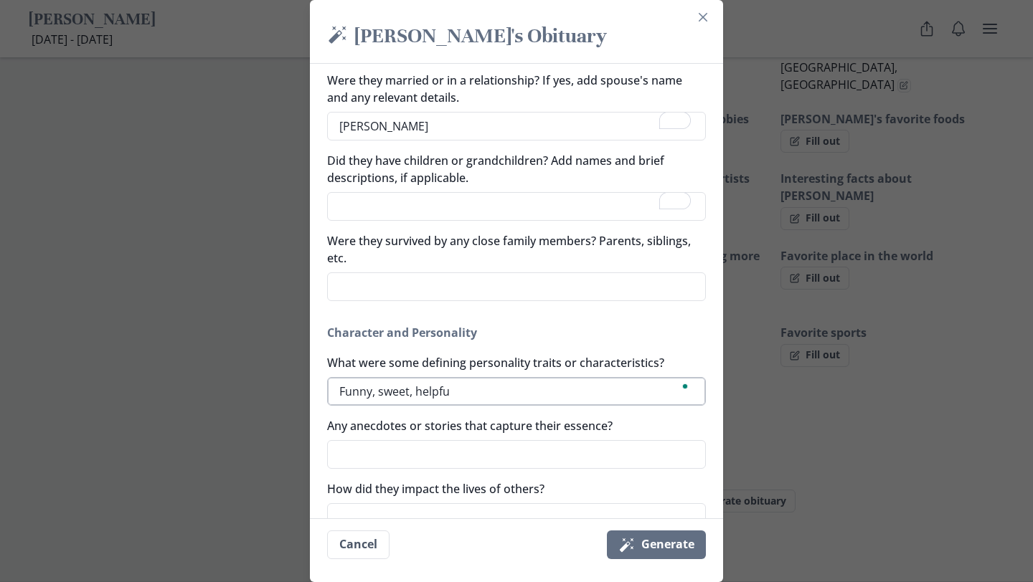
type textarea "x"
type textarea "Funny, sweet, helpful,"
type textarea "x"
type textarea "Funny, sweet, helpful,"
type textarea "x"
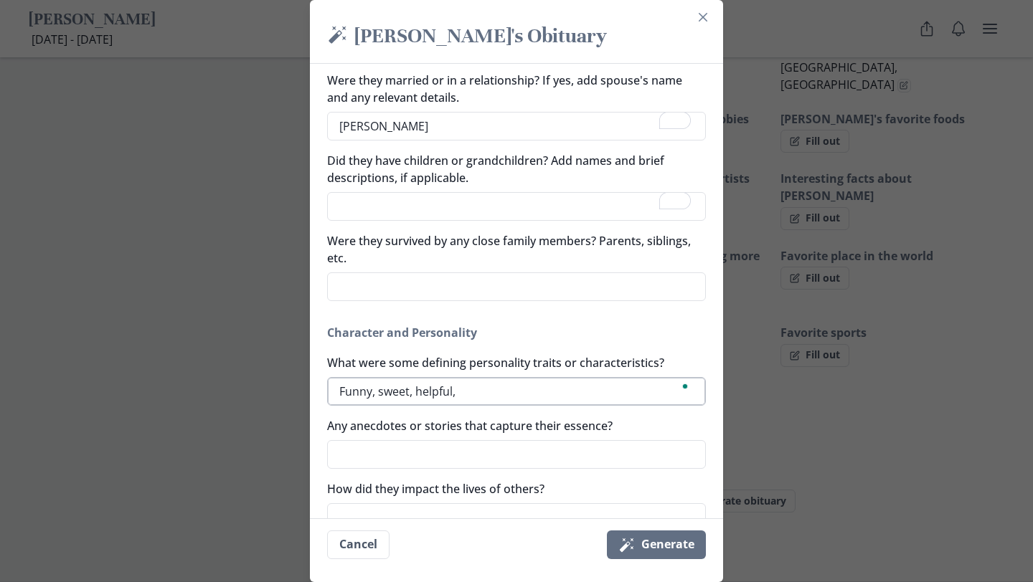
type textarea "Funny, sweet, helpful, s"
type textarea "x"
type textarea "Funny, sweet, helpful, su"
type textarea "x"
type textarea "Funny, sweet, helpful, sup"
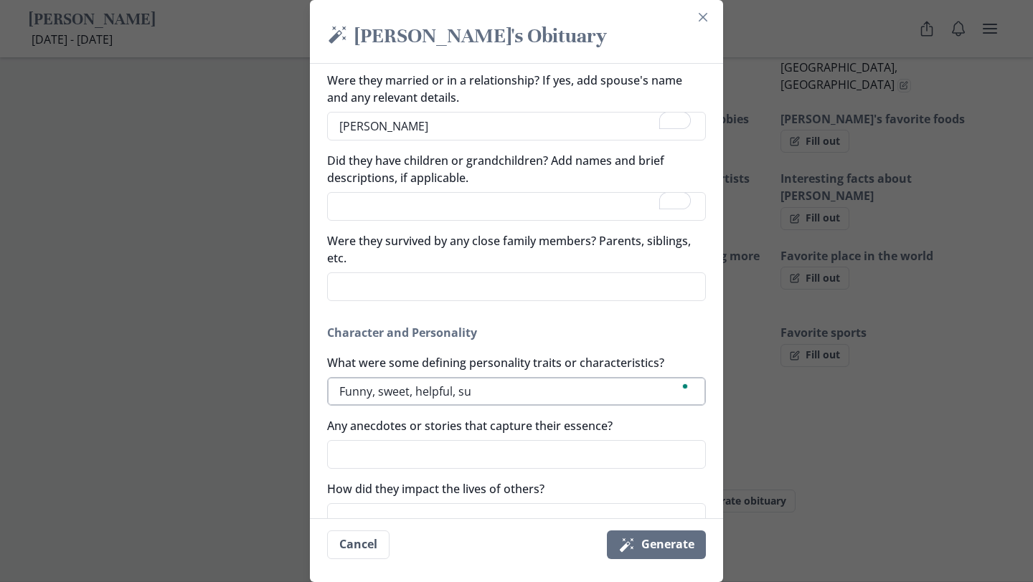
type textarea "x"
type textarea "Funny, sweet, helpful, supp"
type textarea "x"
type textarea "Funny, sweet, helpful, suppo"
type textarea "x"
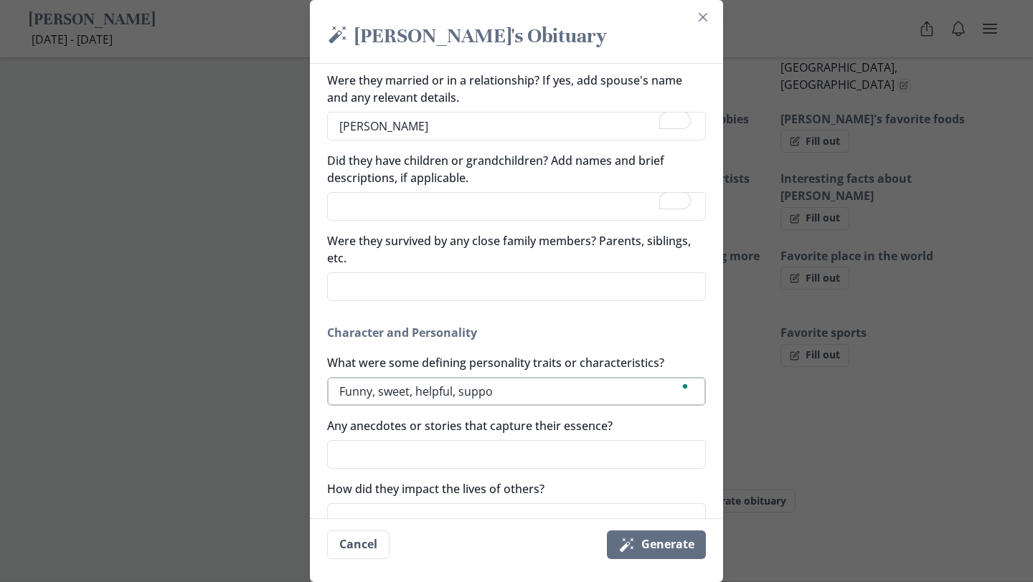
type textarea "Funny, sweet, helpful, suppor"
type textarea "x"
type textarea "Funny, sweet, helpful, support"
type textarea "x"
type textarea "Funny, sweet, helpful, supporti"
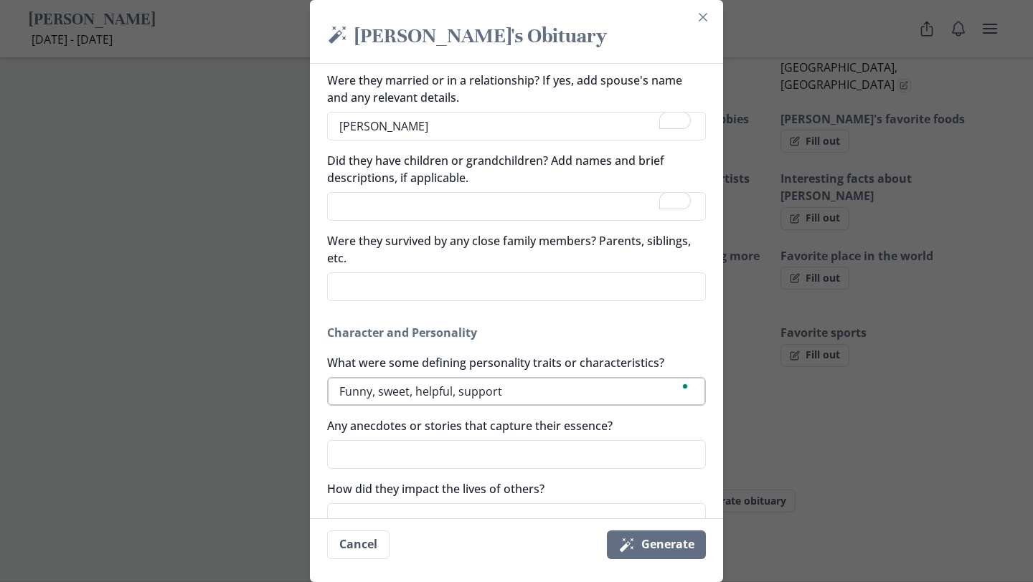
type textarea "x"
type textarea "Funny, sweet, helpful, supportie"
type textarea "x"
type textarea "Funny, sweet, helpful, supporti"
type textarea "x"
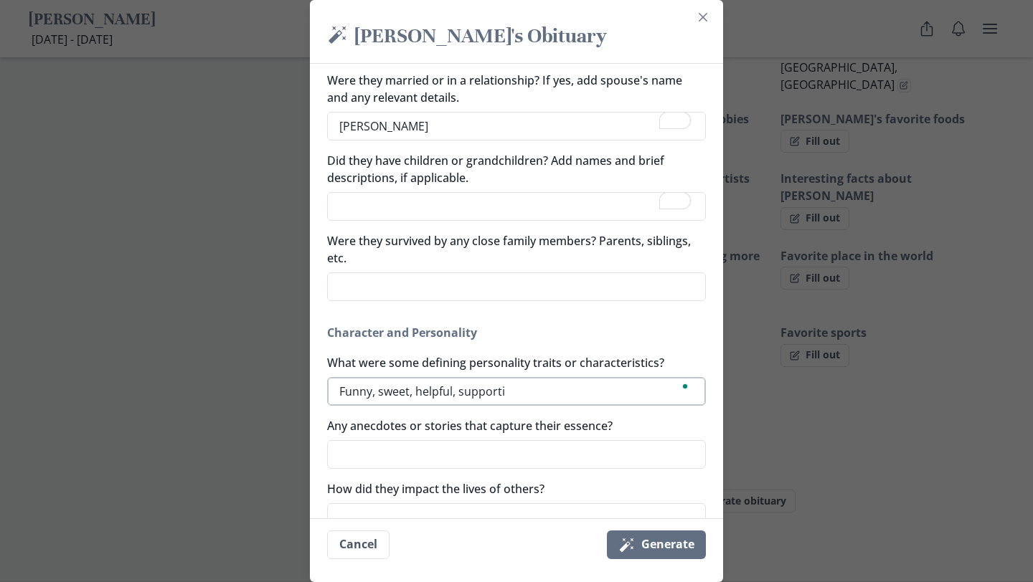
type textarea "Funny, sweet, helpful, supportiv"
type textarea "x"
type textarea "Funny, sweet, helpful, supportive"
type textarea "x"
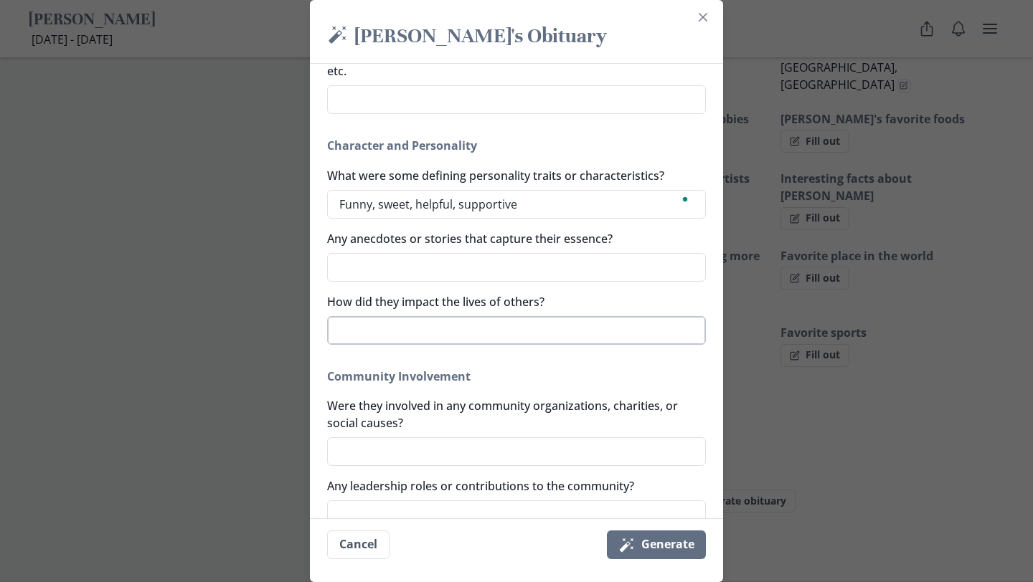
type textarea "Funny, sweet, helpful, supportive"
type textarea "x"
click at [500, 331] on textarea "How did they impact the lives of others?" at bounding box center [516, 330] width 379 height 29
type textarea "a"
type textarea "x"
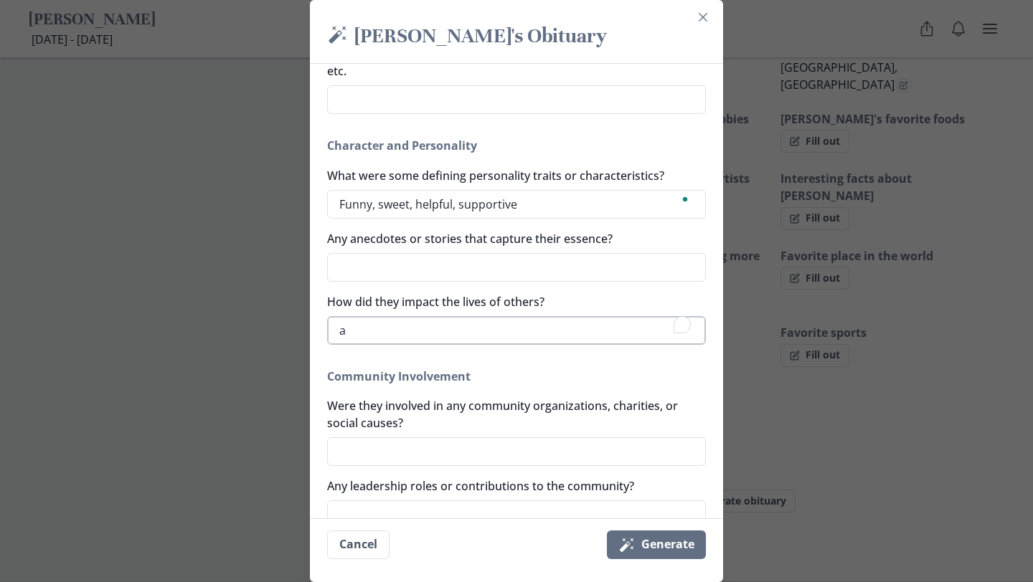
type textarea "al"
type textarea "x"
type textarea "alw"
type textarea "x"
type textarea "alwa"
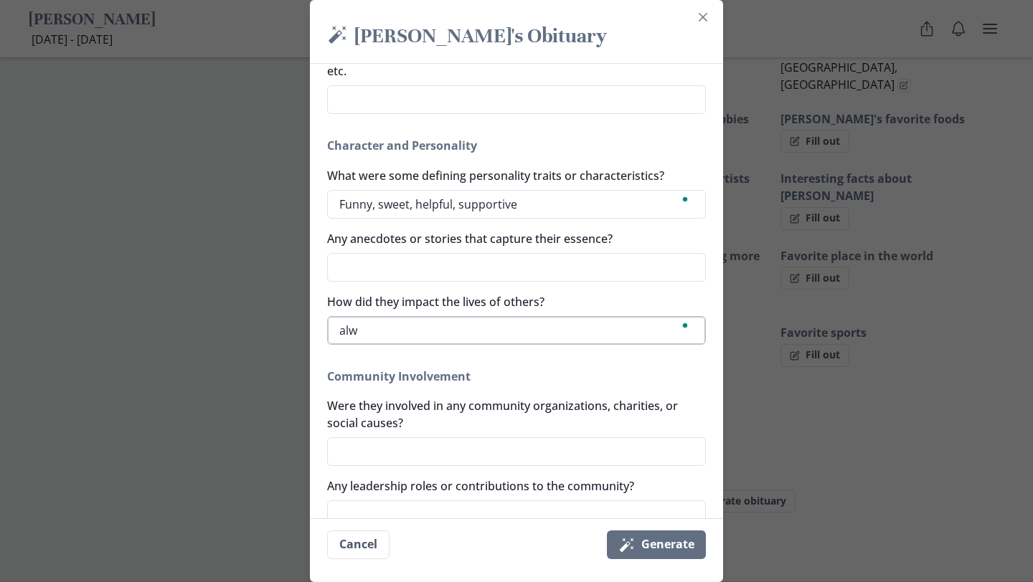
type textarea "x"
type textarea "alway"
type textarea "x"
type textarea "always"
type textarea "x"
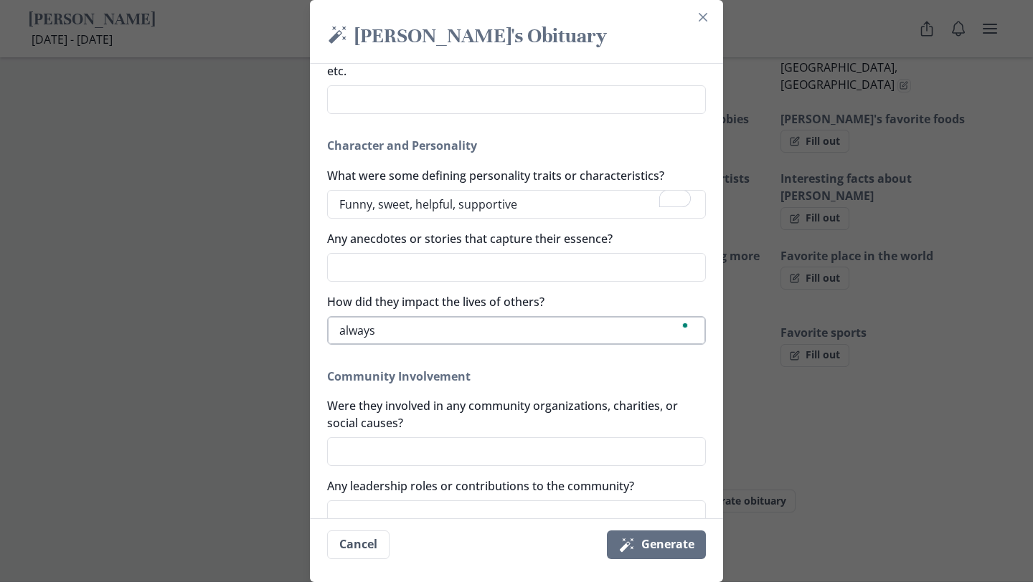
type textarea "always"
type textarea "x"
type textarea "always h"
type textarea "x"
type textarea "always he"
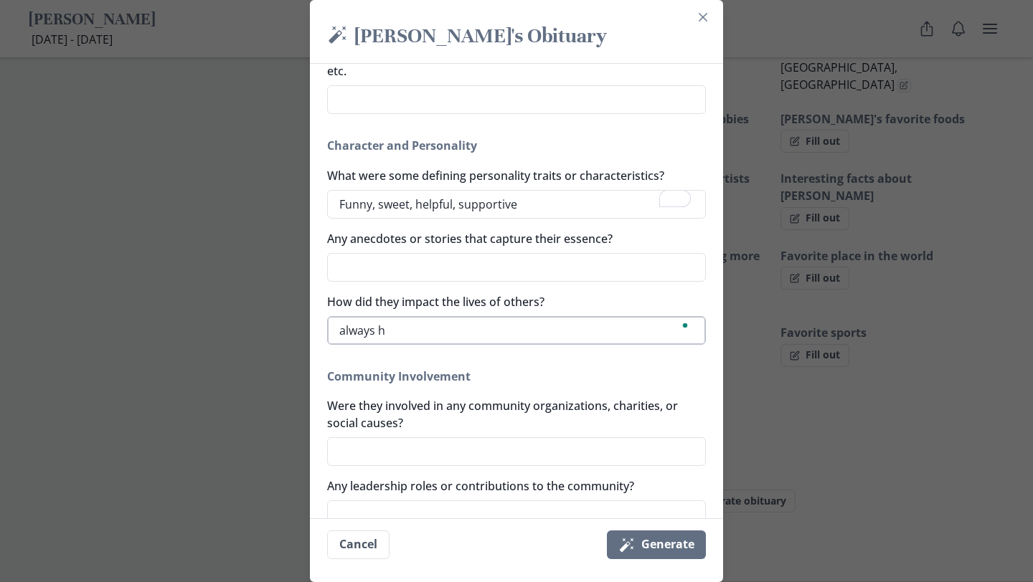
type textarea "x"
type textarea "always hel"
type textarea "x"
type textarea "always help"
type textarea "x"
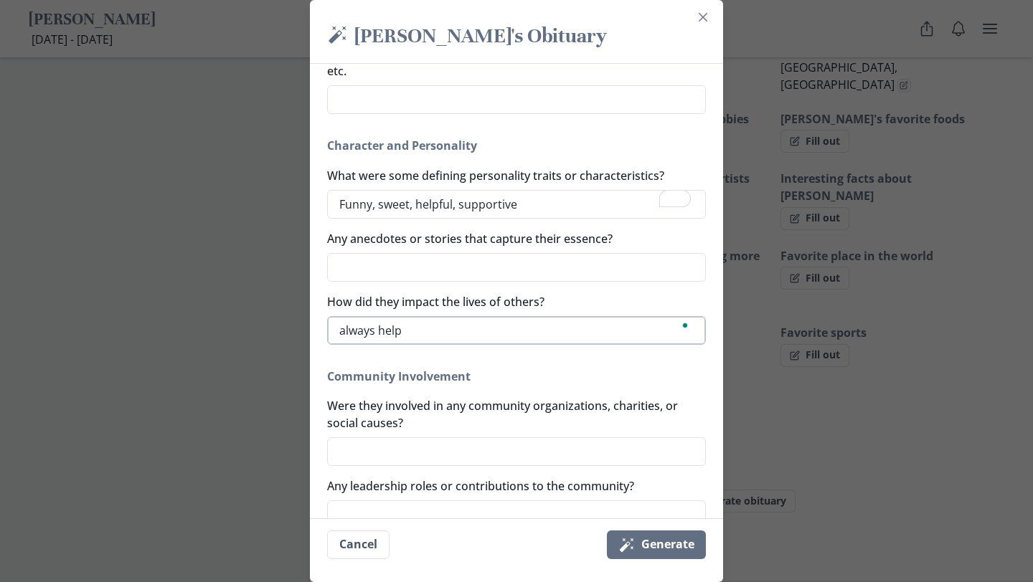
type textarea "always helpe"
type textarea "x"
type textarea "always helped"
type textarea "x"
type textarea "always helped"
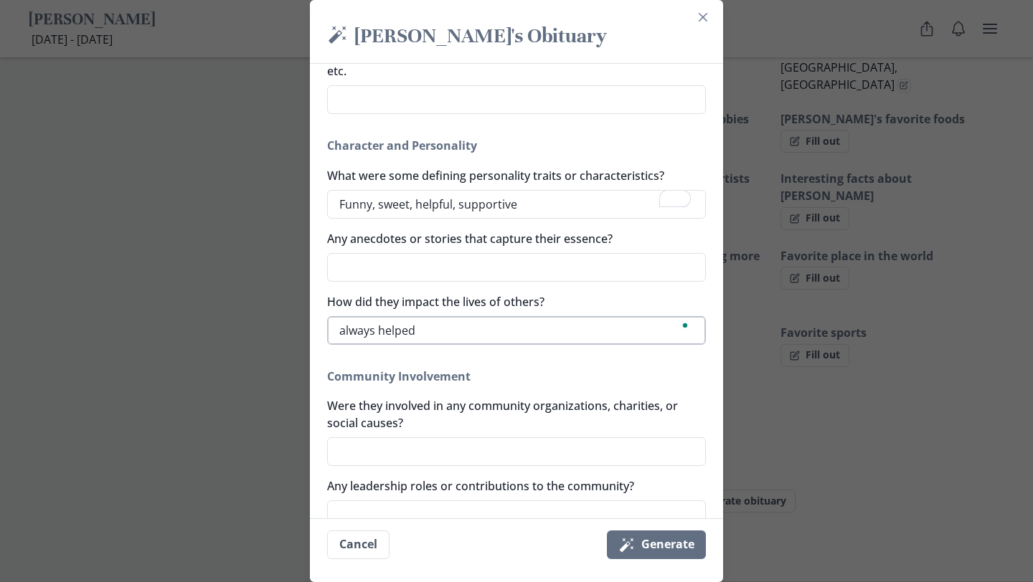
type textarea "x"
type textarea "always helped a"
type textarea "x"
type textarea "always helped an"
type textarea "x"
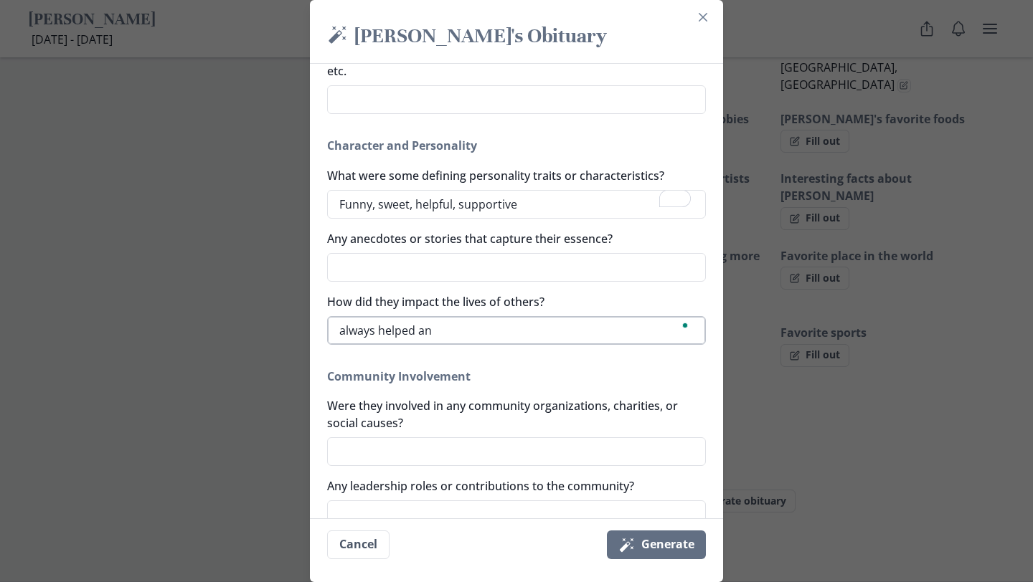
type textarea "always helped and"
type textarea "x"
type textarea "always helped and"
type textarea "x"
type textarea "always helped and m"
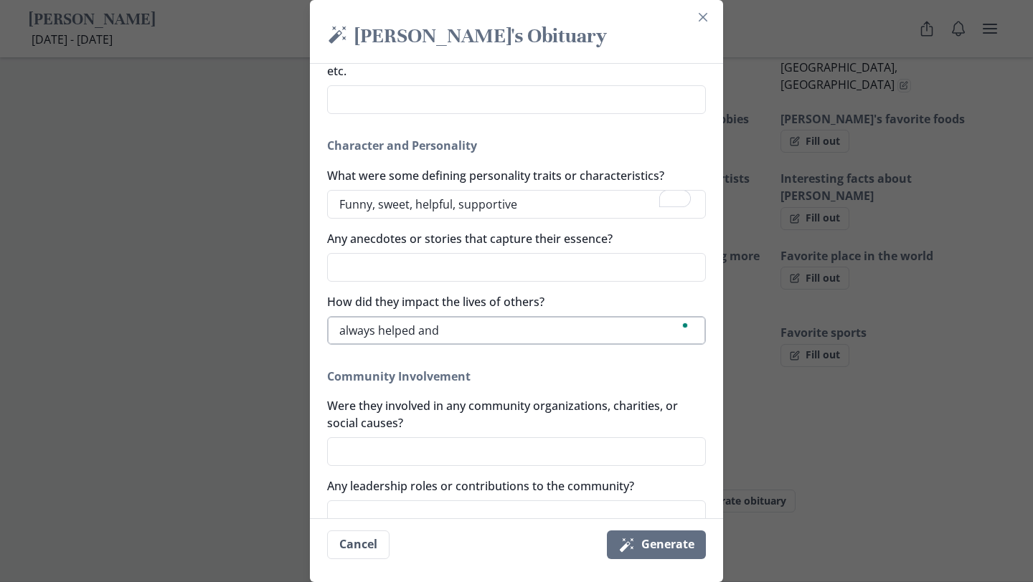
type textarea "x"
type textarea "always helped and ma"
type textarea "x"
type textarea "always helped and mad"
type textarea "x"
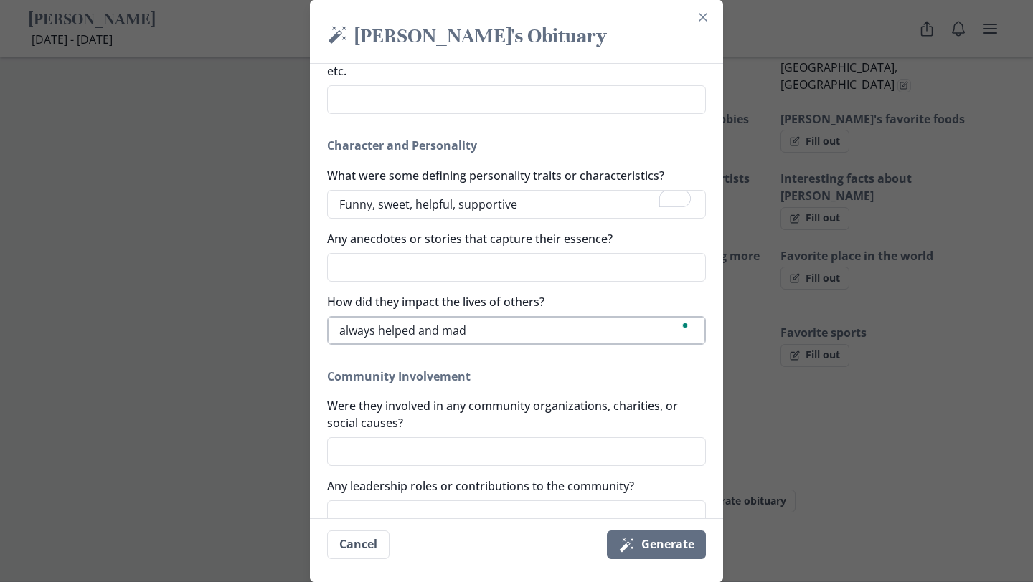
type textarea "always helped and made"
type textarea "x"
type textarea "always helped and made"
type textarea "x"
type textarea "always helped and made p"
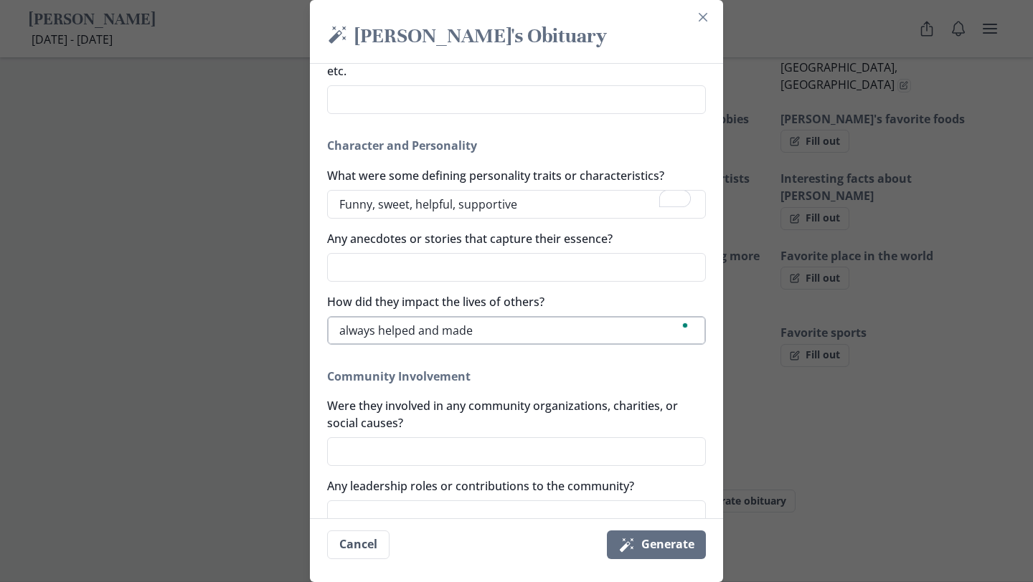
type textarea "x"
type textarea "always helped and made pe"
type textarea "x"
type textarea "always helped and made p"
type textarea "x"
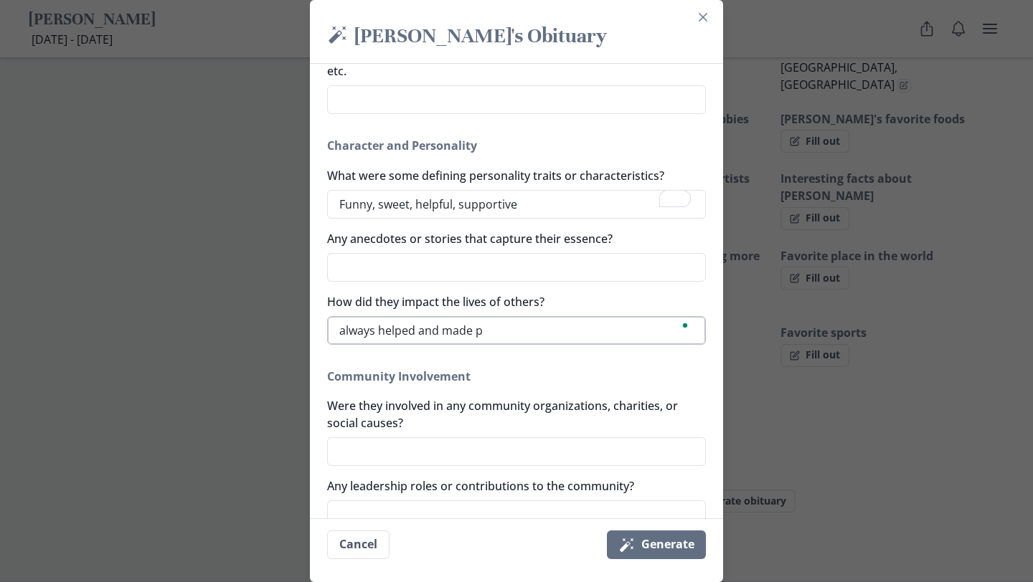
type textarea "always helped and made"
type textarea "x"
type textarea "always helped and made p"
type textarea "x"
type textarea "always helped and made pe"
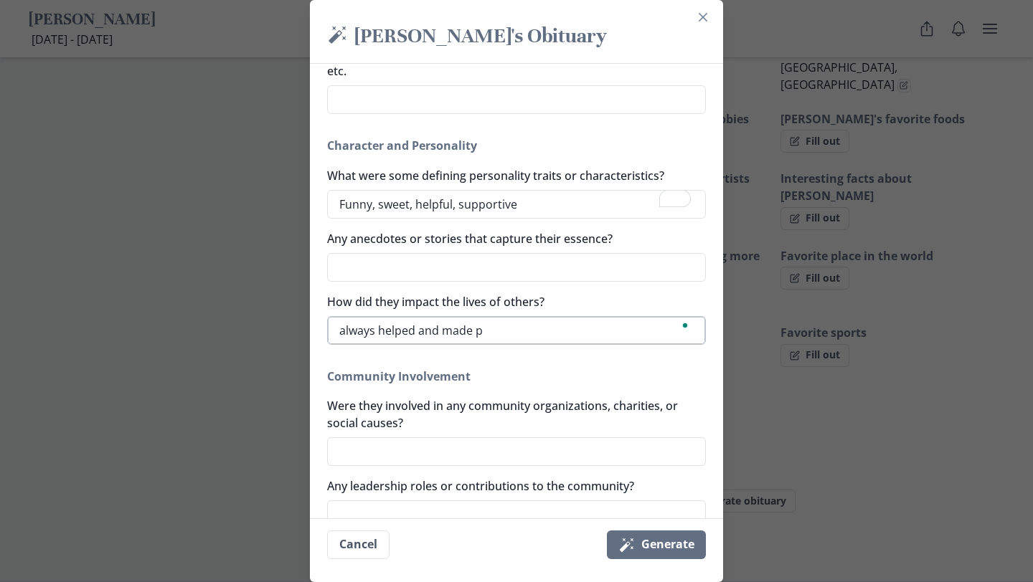
type textarea "x"
type textarea "always helped and made peo"
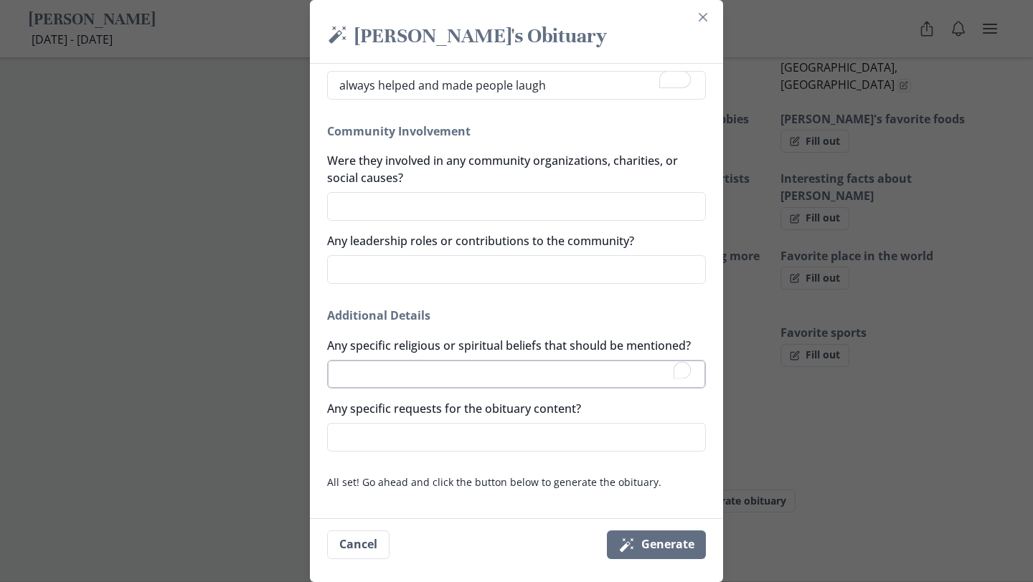
click at [496, 375] on textarea "Any specific religious or spiritual beliefs that should be mentioned?" at bounding box center [516, 374] width 379 height 29
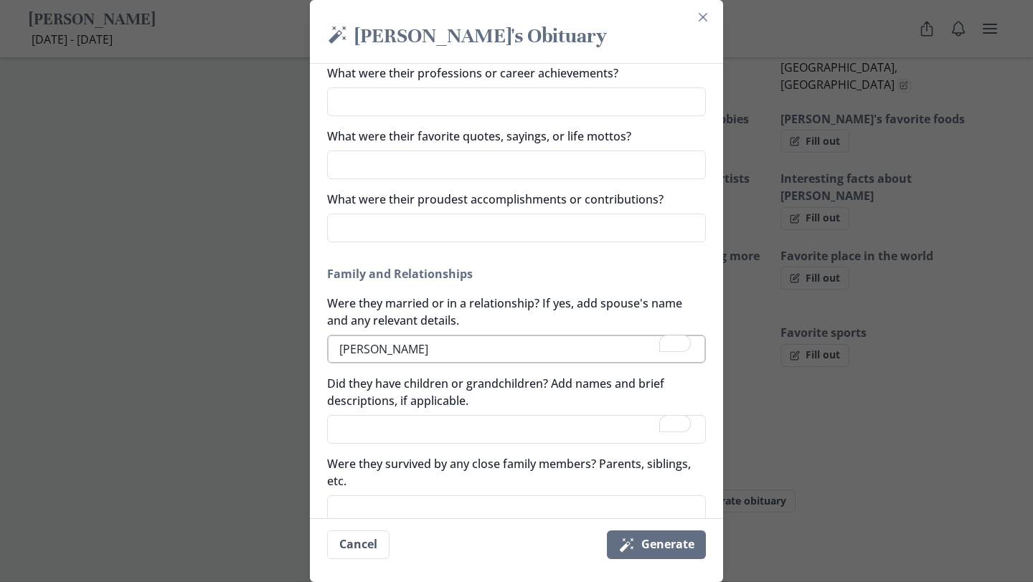
click at [483, 347] on textarea "Gladys Rivera" at bounding box center [516, 349] width 379 height 29
click at [434, 350] on textarea "Gladys Rivera married for 36 years" at bounding box center [516, 349] width 379 height 29
click at [538, 352] on textarea "Gladys Rivera married for 36 years" at bounding box center [516, 349] width 379 height 29
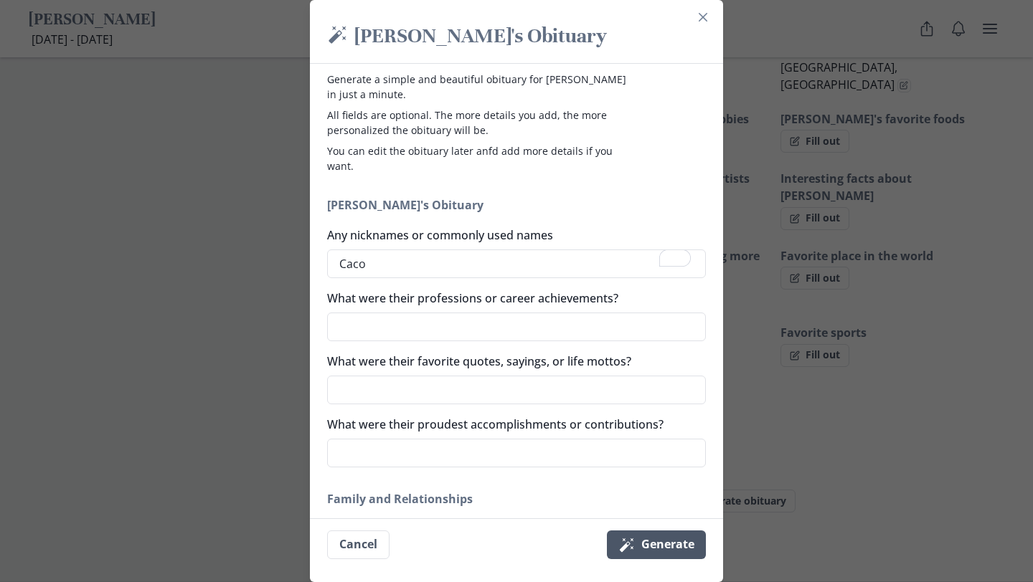
click at [629, 547] on icon "Magic wand" at bounding box center [626, 544] width 17 height 17
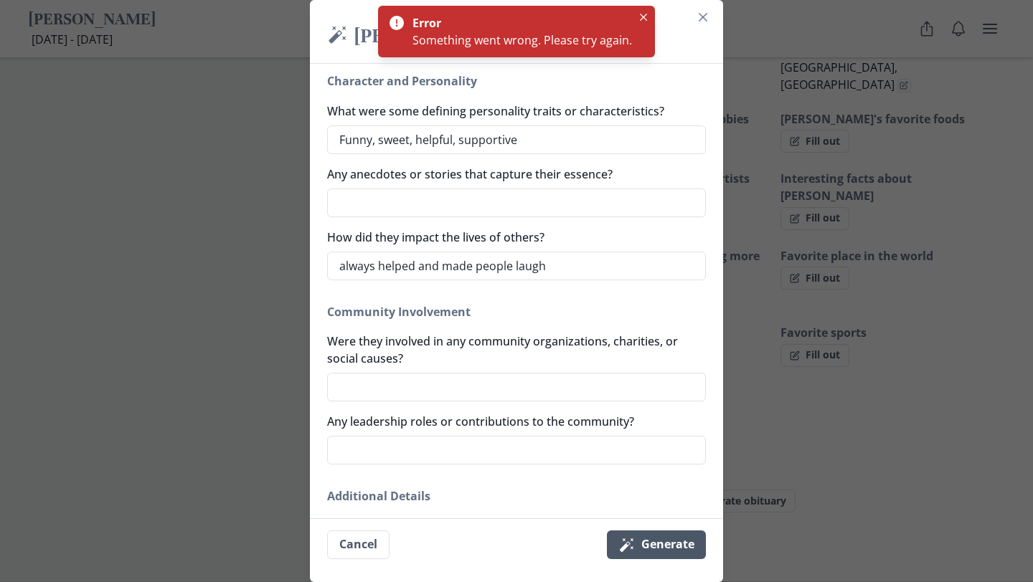
click at [636, 545] on button "Magic wand Generate" at bounding box center [656, 545] width 99 height 29
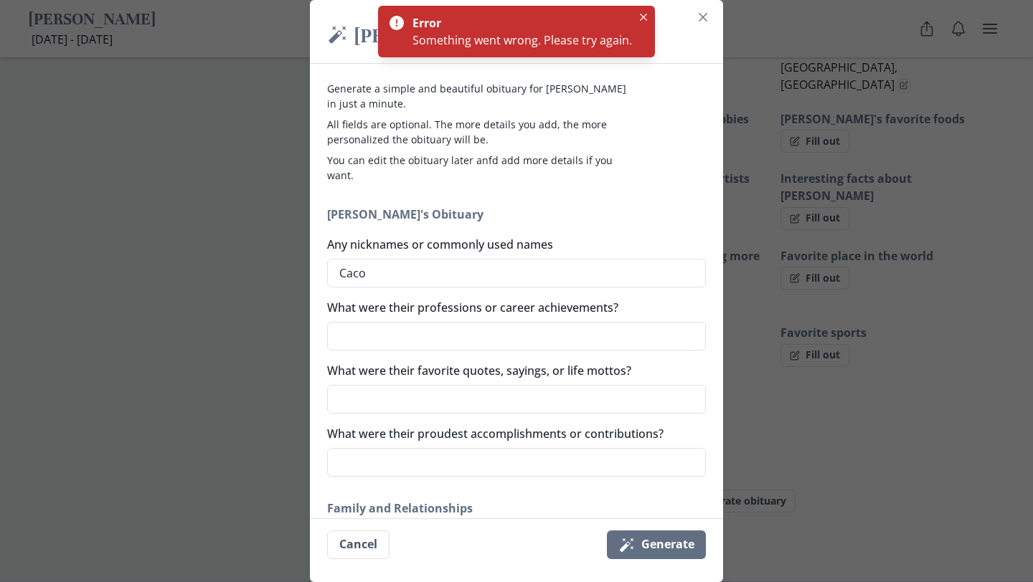
click at [622, 209] on h2 "[PERSON_NAME]'s Obituary" at bounding box center [516, 214] width 379 height 17
click at [701, 20] on icon "Close" at bounding box center [703, 17] width 9 height 9
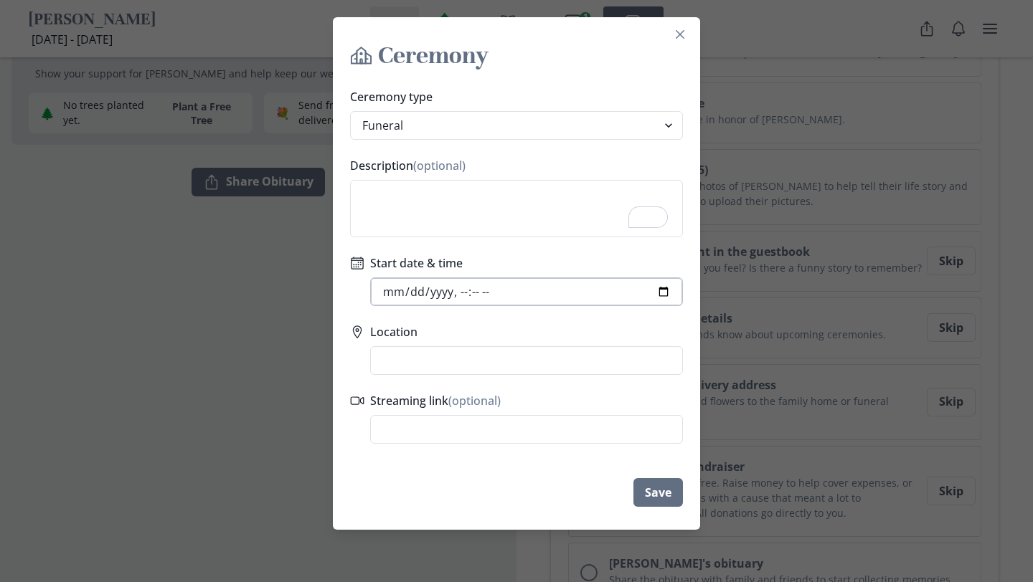
click at [453, 293] on input "Start date & time" at bounding box center [526, 292] width 313 height 29
click at [456, 293] on input "Start date & time" at bounding box center [526, 292] width 313 height 29
type input "[DATE]T08:00"
click at [440, 351] on input "Location" at bounding box center [526, 360] width 313 height 29
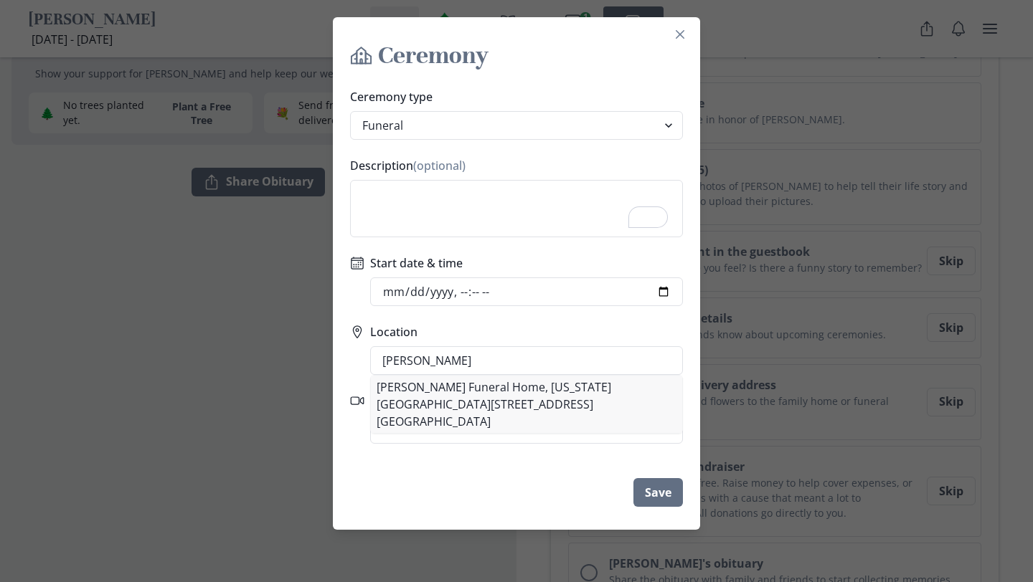
click at [539, 399] on li "[PERSON_NAME] Funeral Home, [US_STATE][GEOGRAPHIC_DATA][STREET_ADDRESS][GEOGRAP…" at bounding box center [526, 404] width 311 height 57
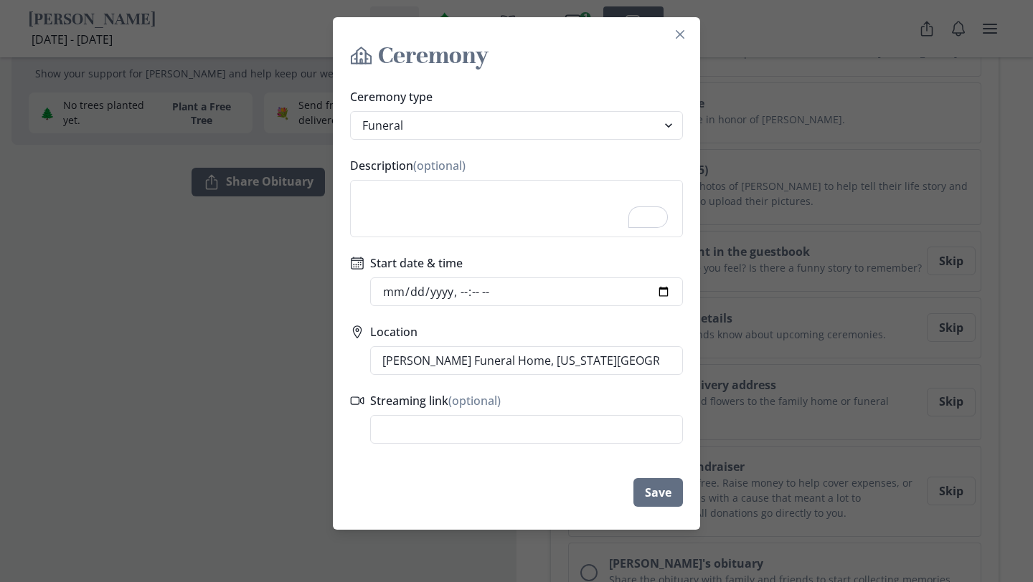
scroll to position [0, 72]
type input "[PERSON_NAME] Funeral Home, [STREET_ADDRESS]"
click at [500, 519] on section "Ceremony Ceremony type Funeral Graveside Service Viewing Service Visitation Ser…" at bounding box center [516, 273] width 367 height 513
click at [512, 205] on textarea "Description (optional)" at bounding box center [516, 208] width 333 height 57
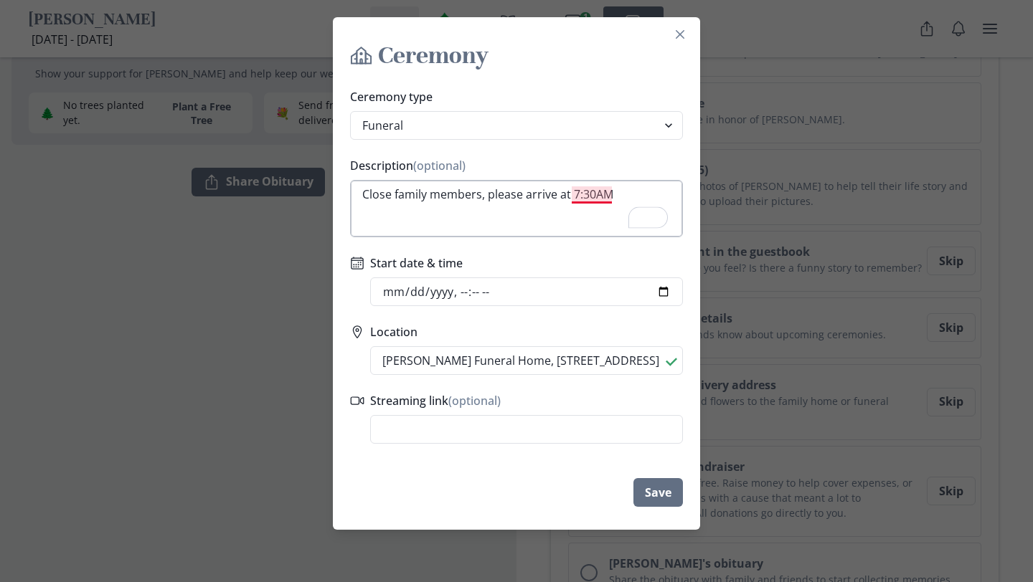
click at [593, 198] on textarea "Close family members, please arrive at 7:30AM" at bounding box center [516, 208] width 333 height 57
click at [601, 192] on textarea "Close family members, please arrive at 7:30AM" at bounding box center [516, 208] width 333 height 57
type textarea "Close family members, please arrive at 7:30 AM"
click at [650, 488] on button "Save" at bounding box center [657, 492] width 49 height 29
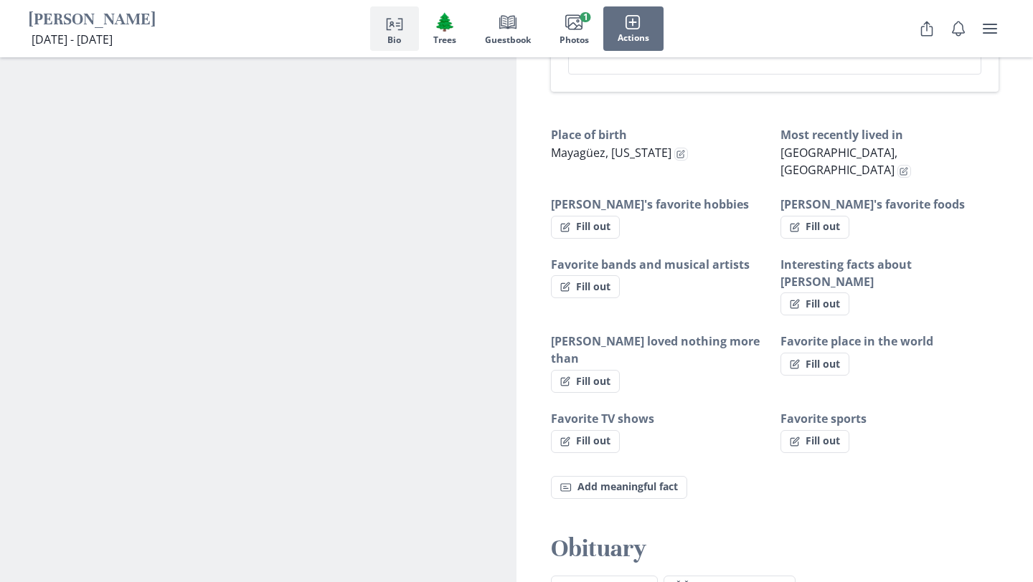
scroll to position [914, 0]
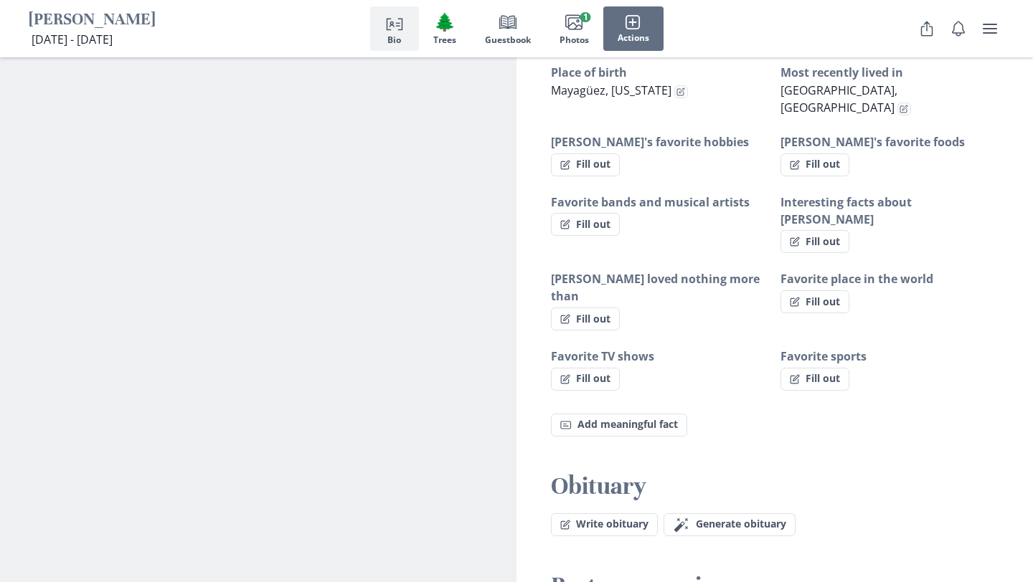
click at [694, 471] on div "Obituary Write obituary [PERSON_NAME] wand Generate obituary Generate" at bounding box center [774, 503] width 516 height 65
click at [694, 513] on button "Magic wand Generate obituary Generate" at bounding box center [729, 524] width 132 height 23
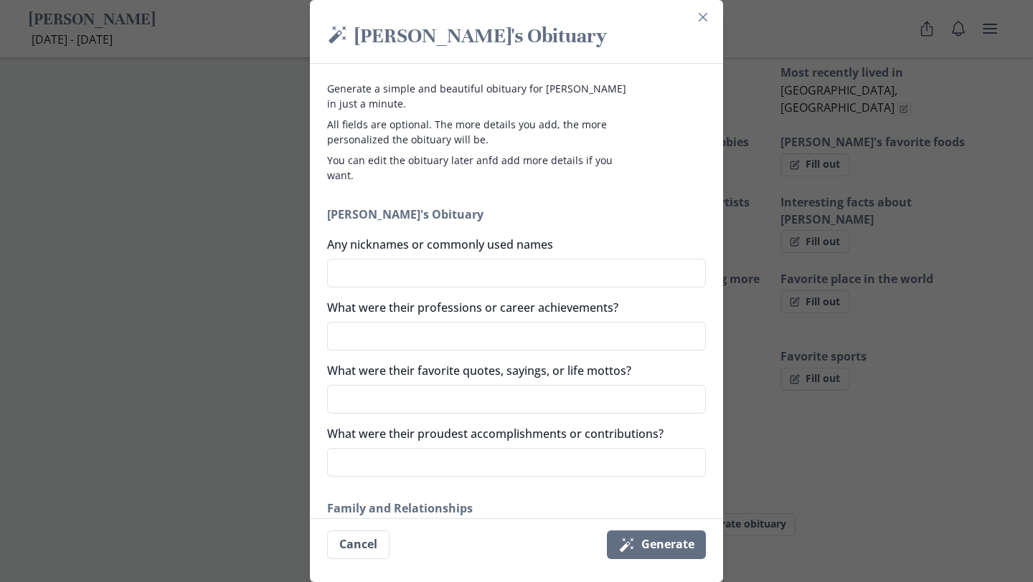
click at [540, 252] on label "Any nicknames or commonly used names" at bounding box center [512, 244] width 370 height 17
click at [540, 259] on textarea "Any nicknames or commonly used names" at bounding box center [516, 273] width 379 height 29
type textarea "x"
type textarea "C"
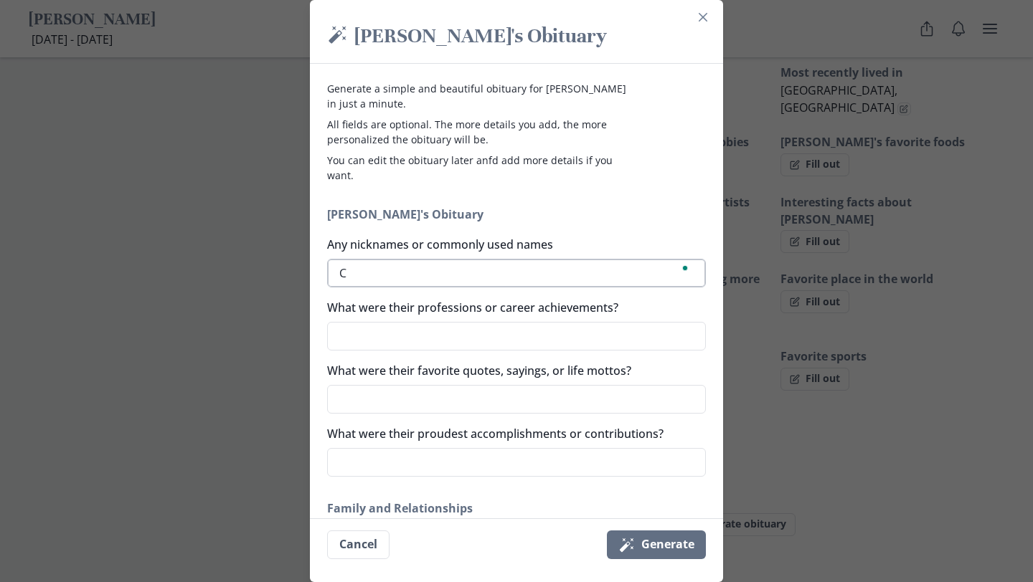
type textarea "x"
type textarea "Ca"
type textarea "x"
type textarea "Cac"
type textarea "x"
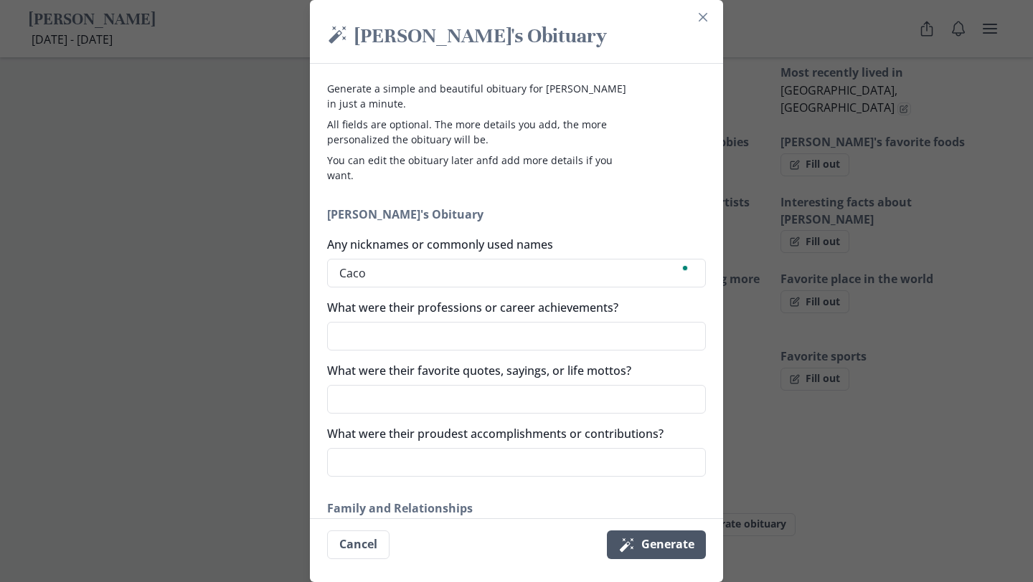
type textarea "Caco"
click at [633, 552] on icon "Magic wand" at bounding box center [626, 544] width 17 height 17
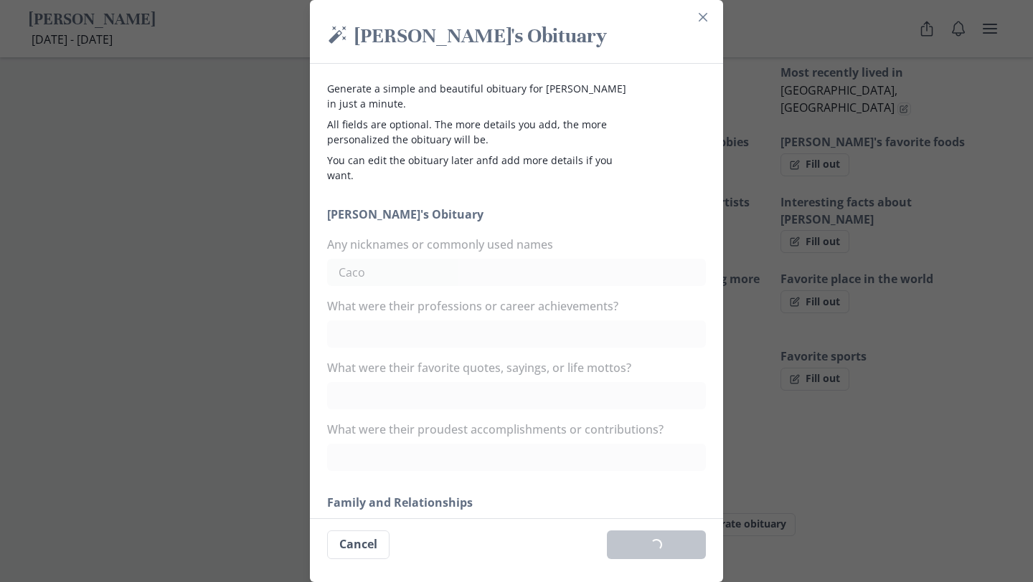
type textarea "x"
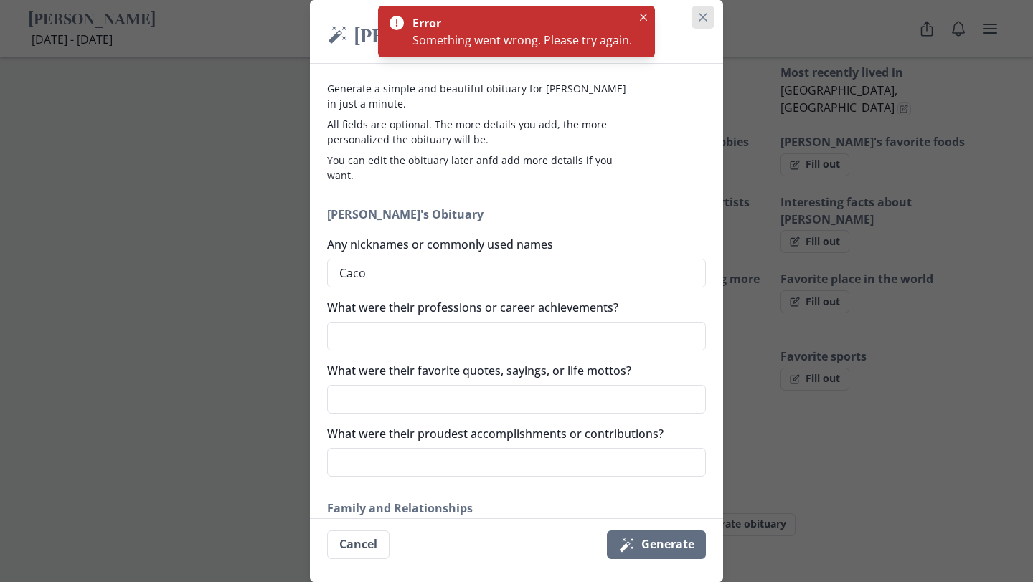
click at [705, 20] on icon "Close" at bounding box center [703, 17] width 9 height 9
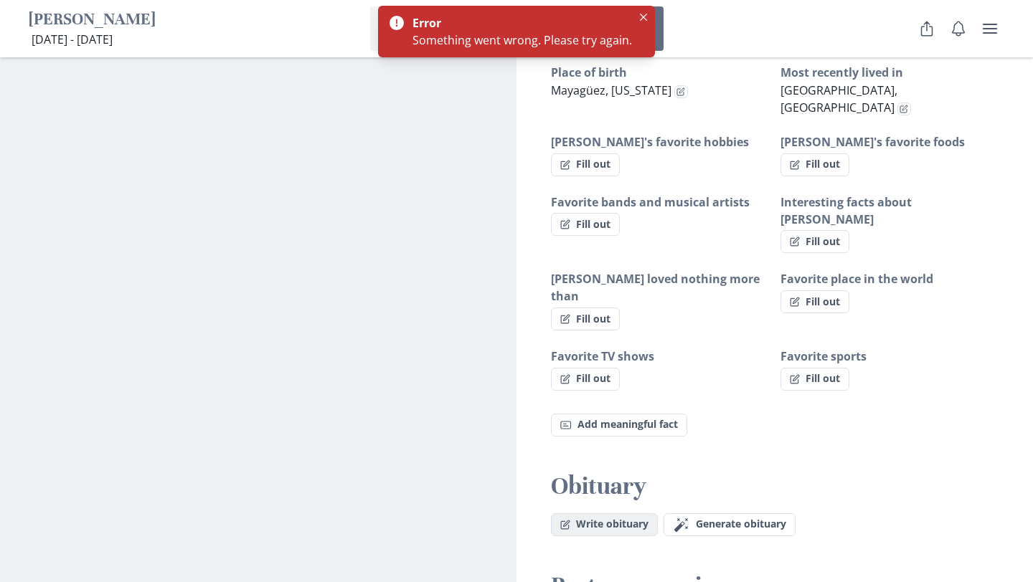
click at [608, 513] on button "Write obituary" at bounding box center [604, 524] width 107 height 23
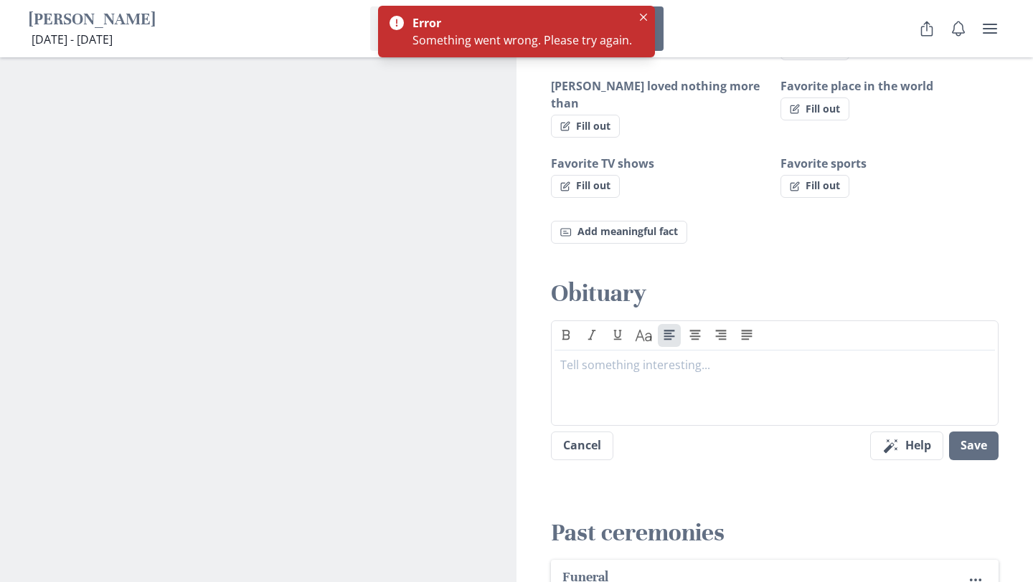
scroll to position [1122, 0]
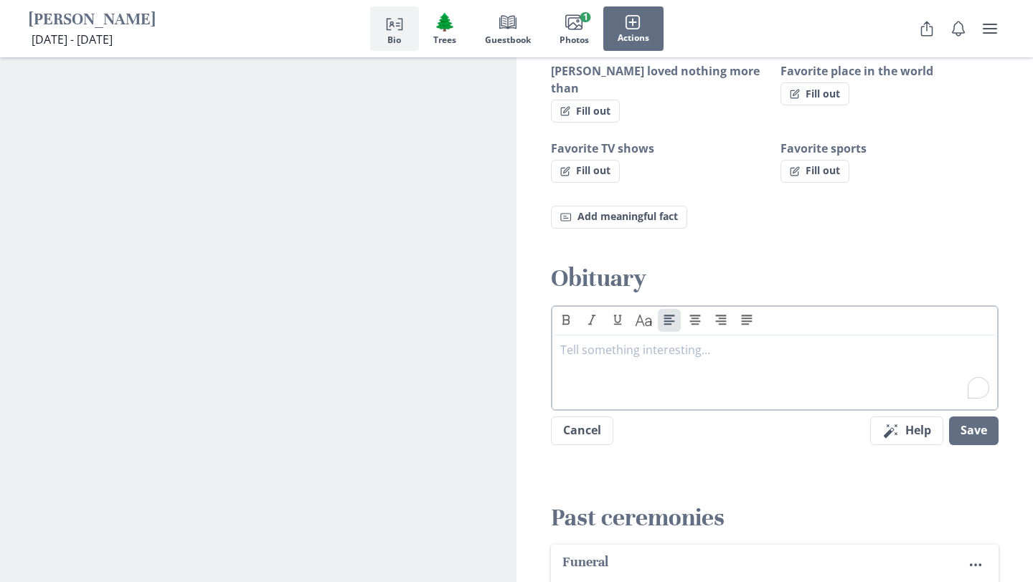
click at [684, 341] on p "To enrich screen reader interactions, please activate Accessibility in Grammarl…" at bounding box center [774, 349] width 429 height 17
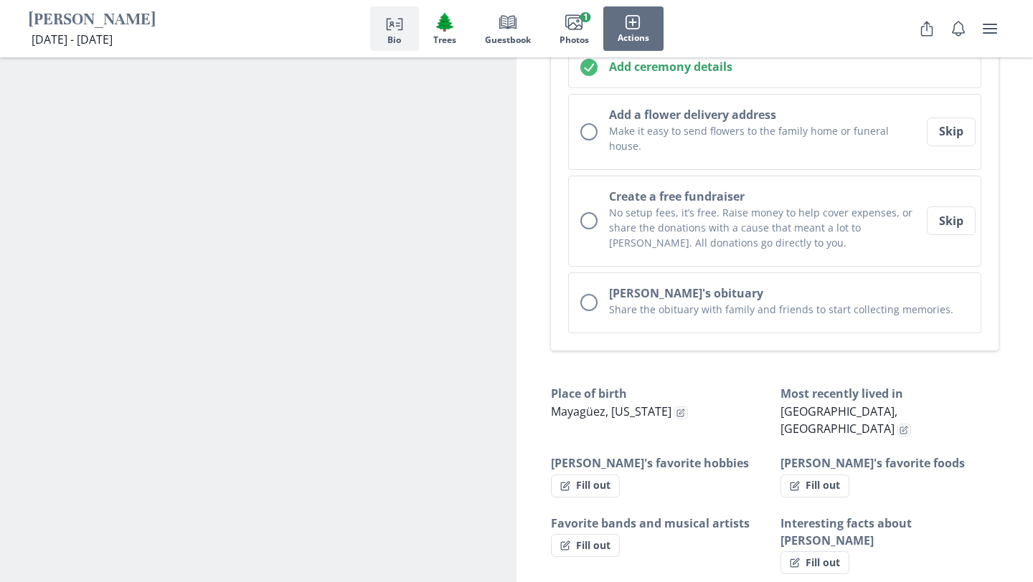
scroll to position [541, 0]
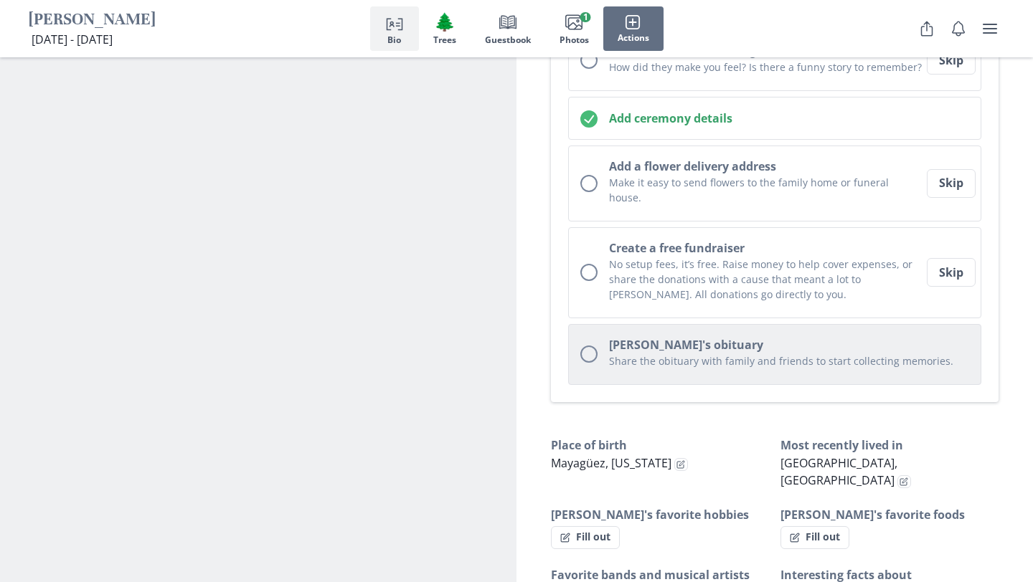
click at [675, 336] on h2 "[PERSON_NAME]'s obituary" at bounding box center [789, 344] width 360 height 17
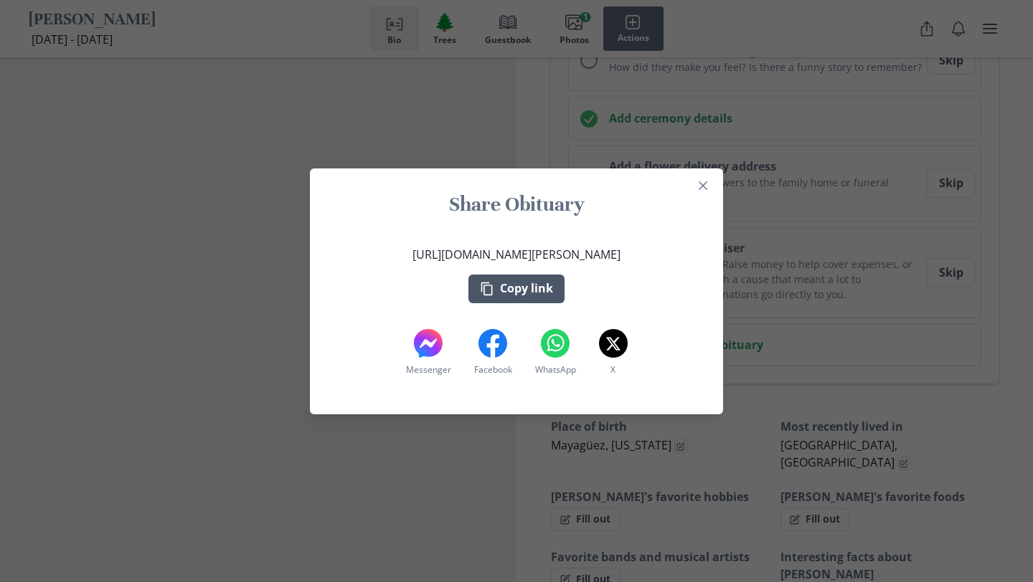
click at [545, 289] on button "Copy link" at bounding box center [516, 289] width 96 height 29
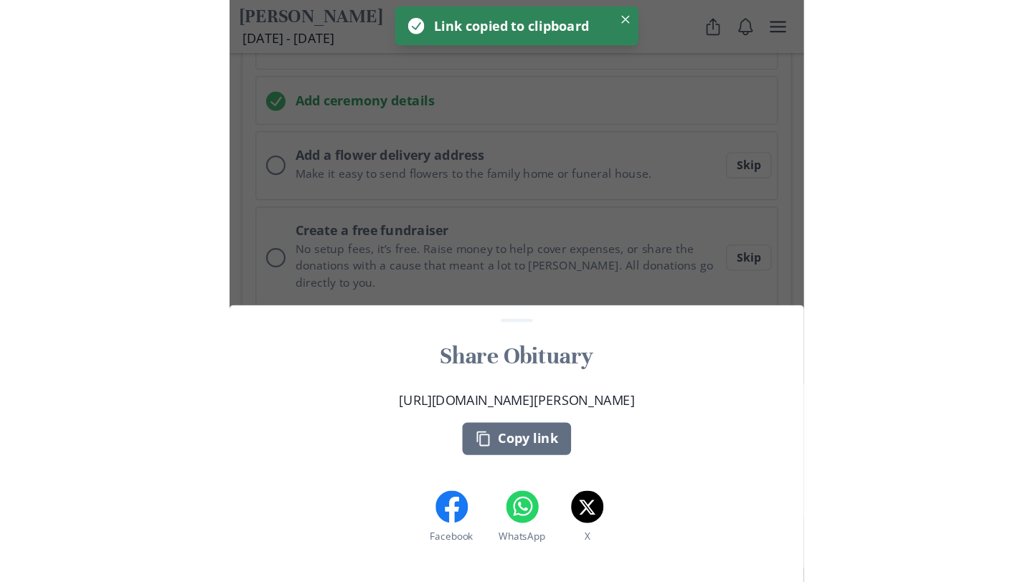
scroll to position [957, 0]
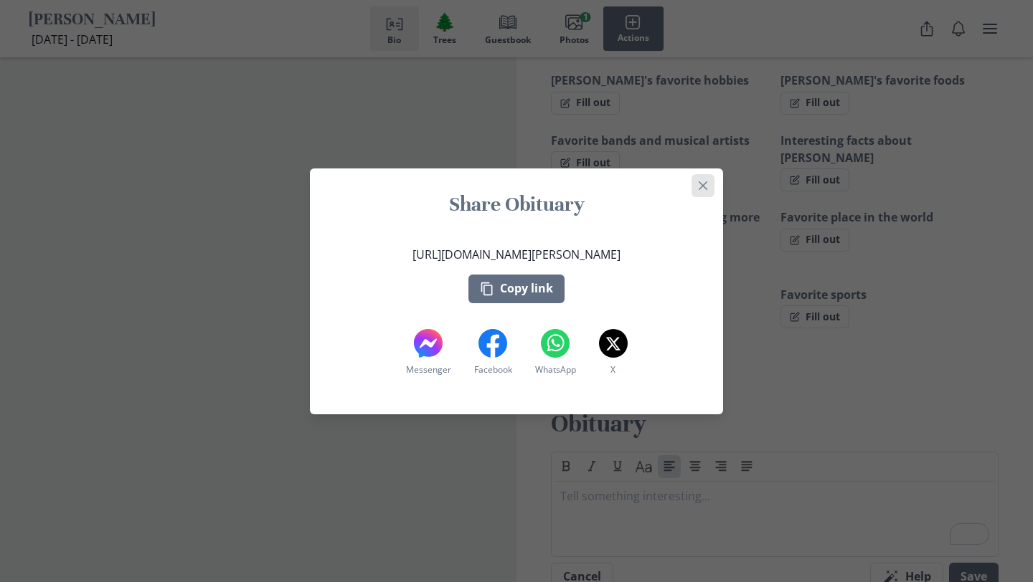
click at [706, 184] on icon "Close" at bounding box center [703, 185] width 9 height 9
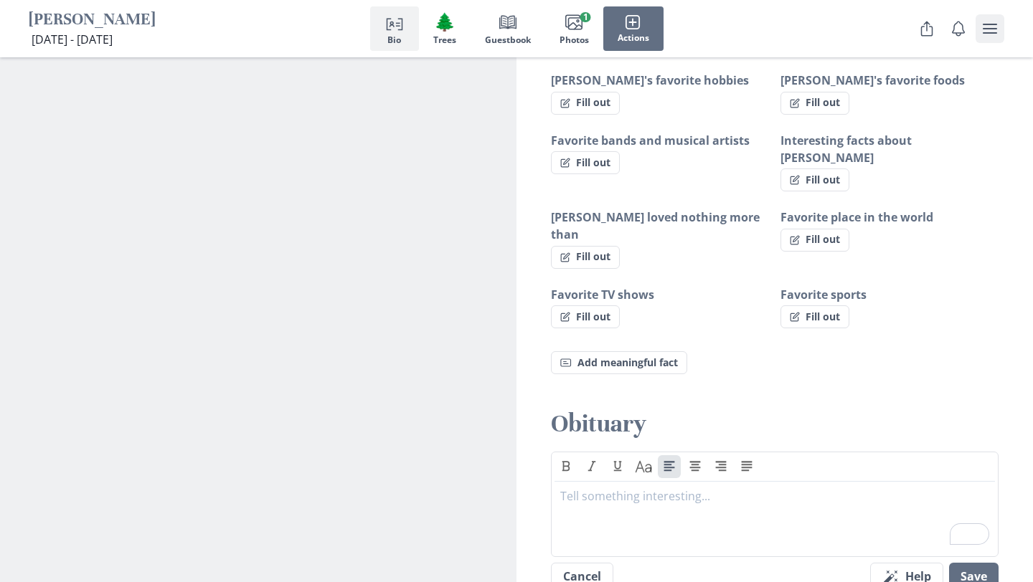
click at [994, 34] on icon "user menu" at bounding box center [989, 28] width 17 height 17
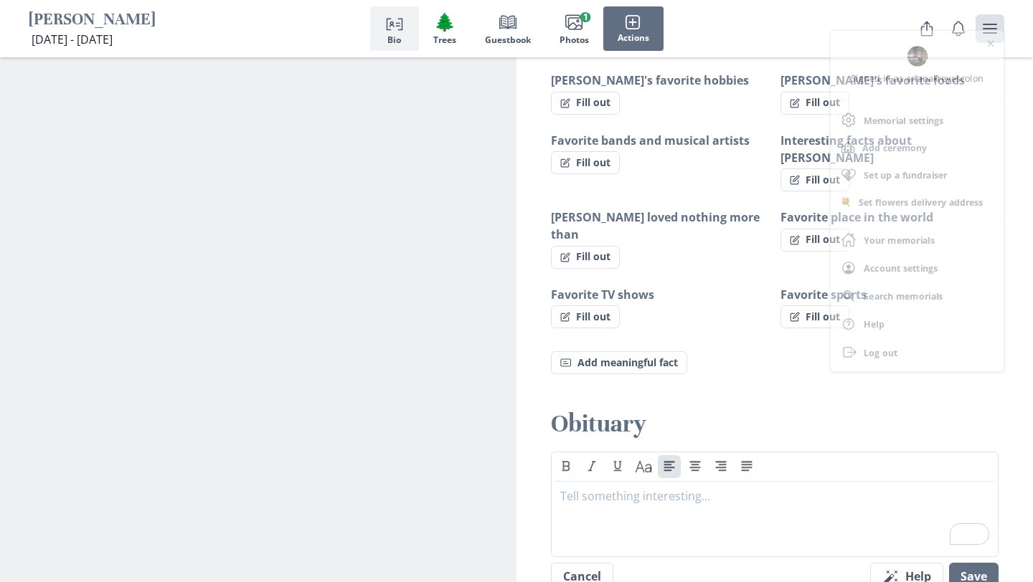
scroll to position [944, 0]
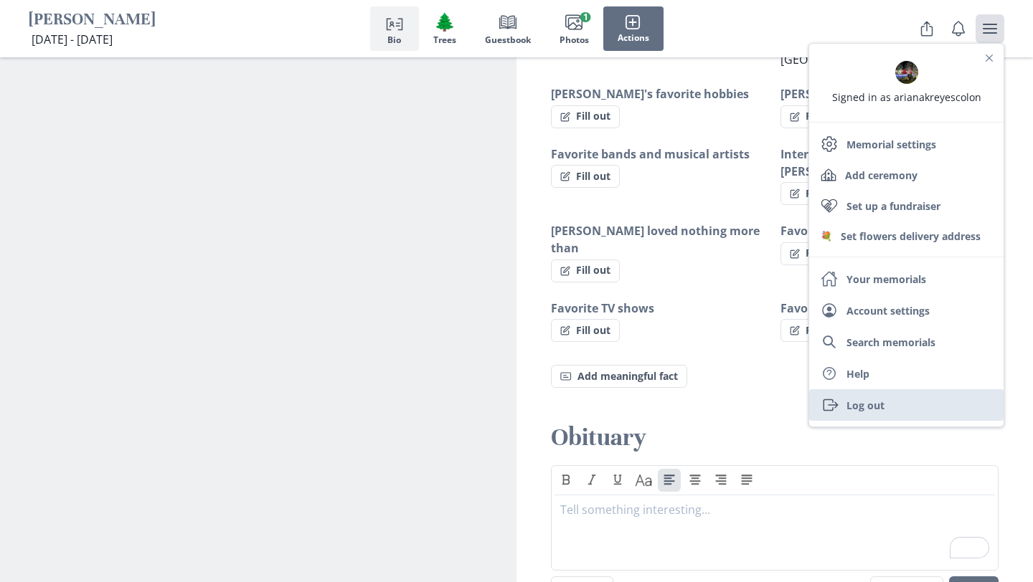
click at [867, 407] on link "Exit Log out" at bounding box center [906, 405] width 194 height 32
